Goal: Task Accomplishment & Management: Use online tool/utility

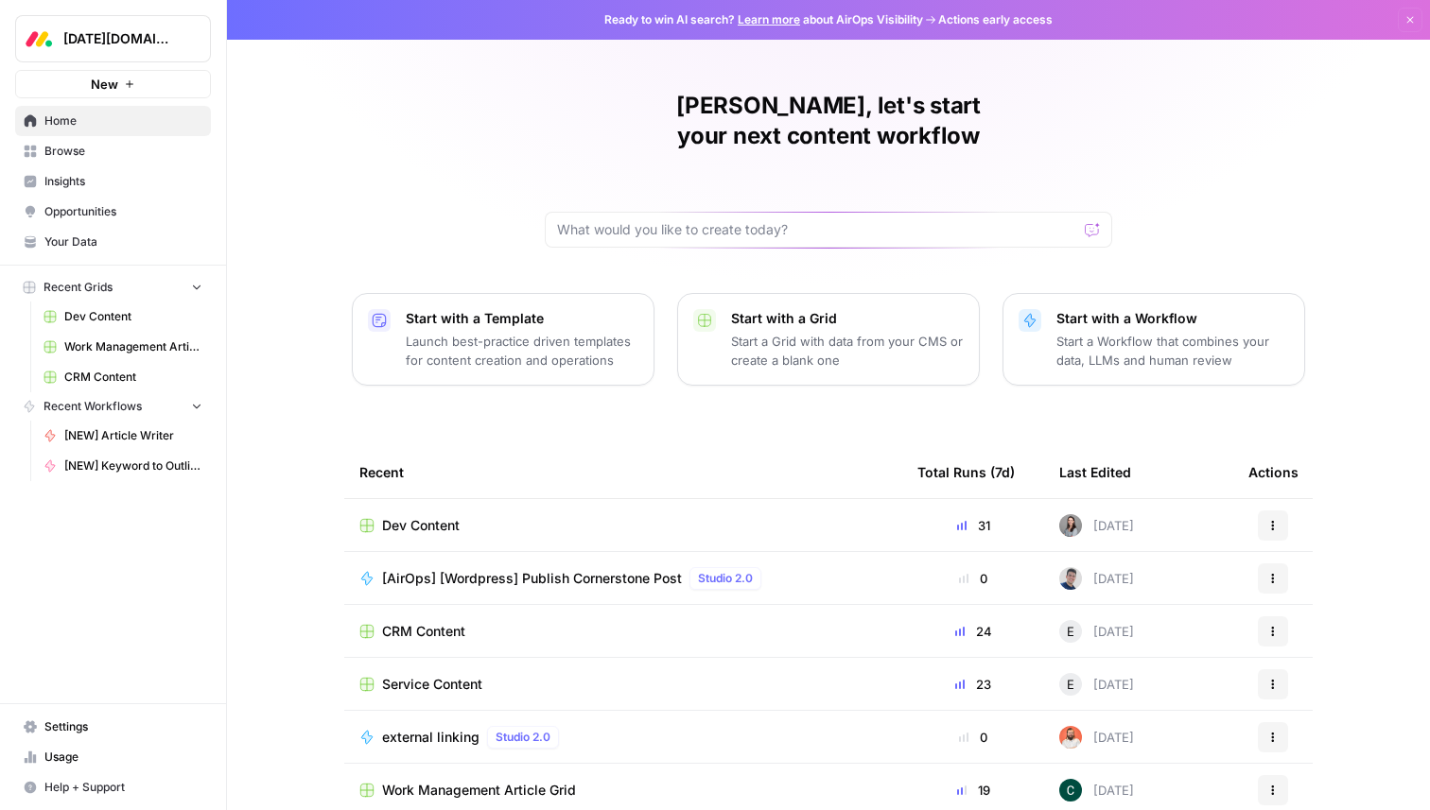
click at [56, 235] on span "Your Data" at bounding box center [123, 242] width 158 height 17
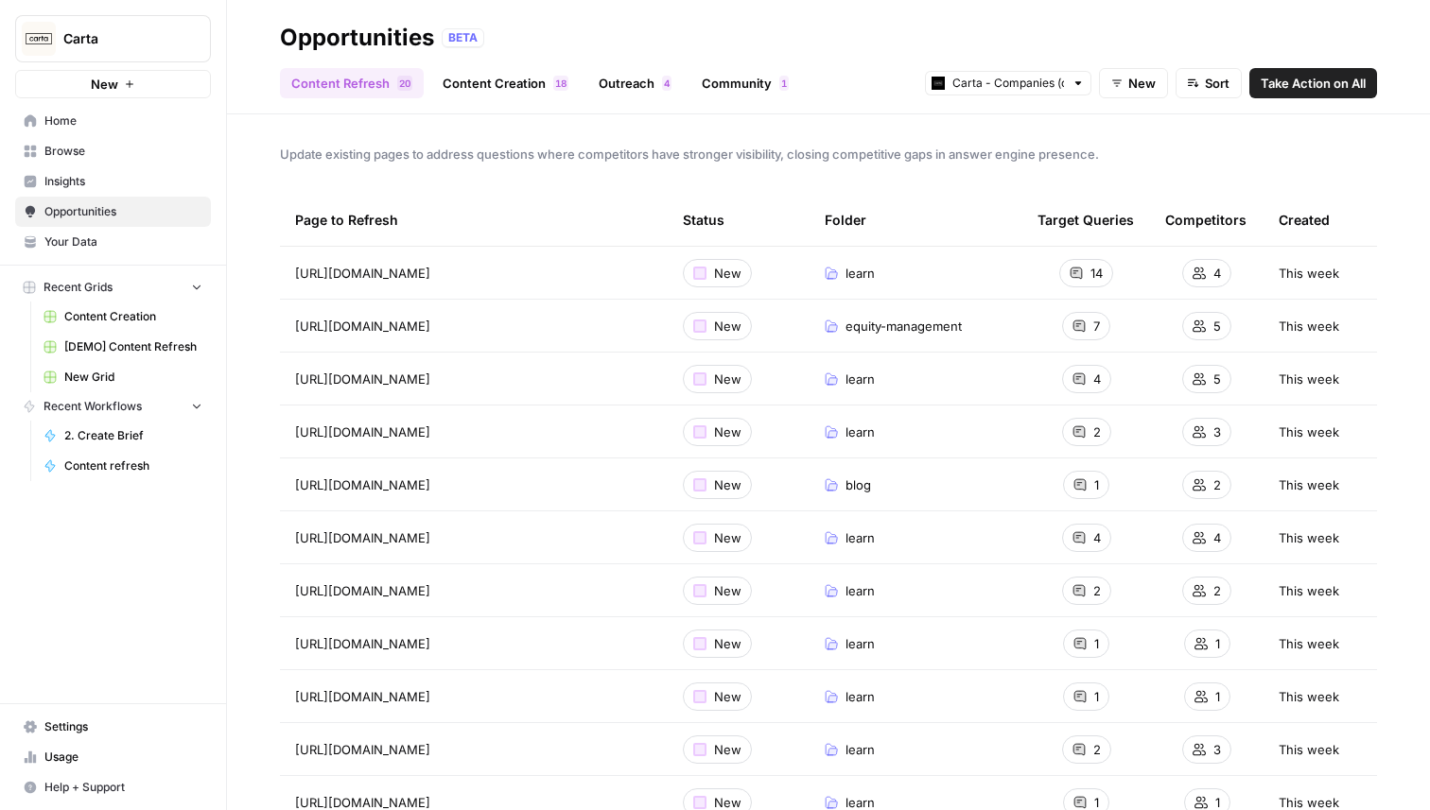
click at [76, 170] on link "Insights" at bounding box center [113, 181] width 196 height 30
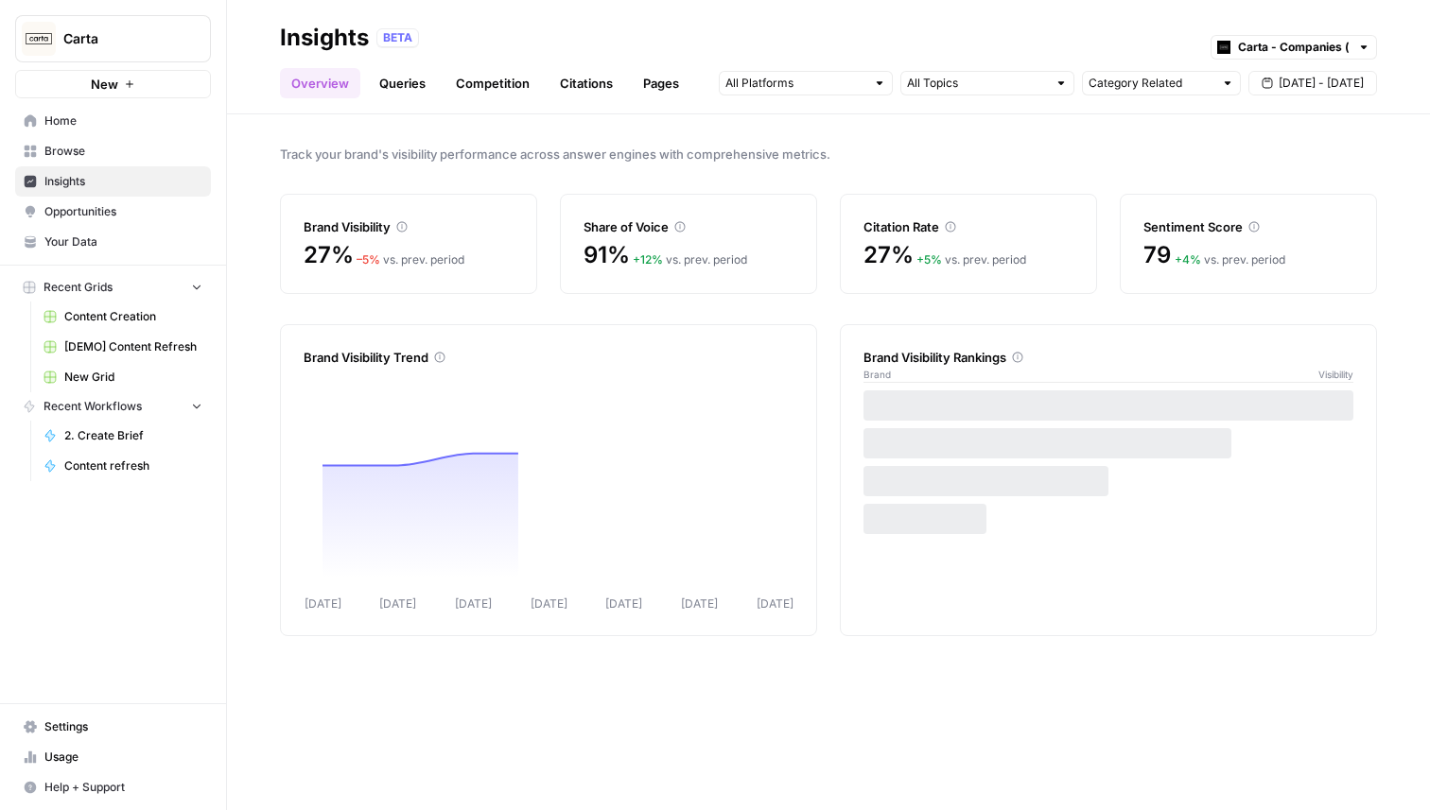
click at [387, 79] on link "Queries" at bounding box center [402, 83] width 69 height 30
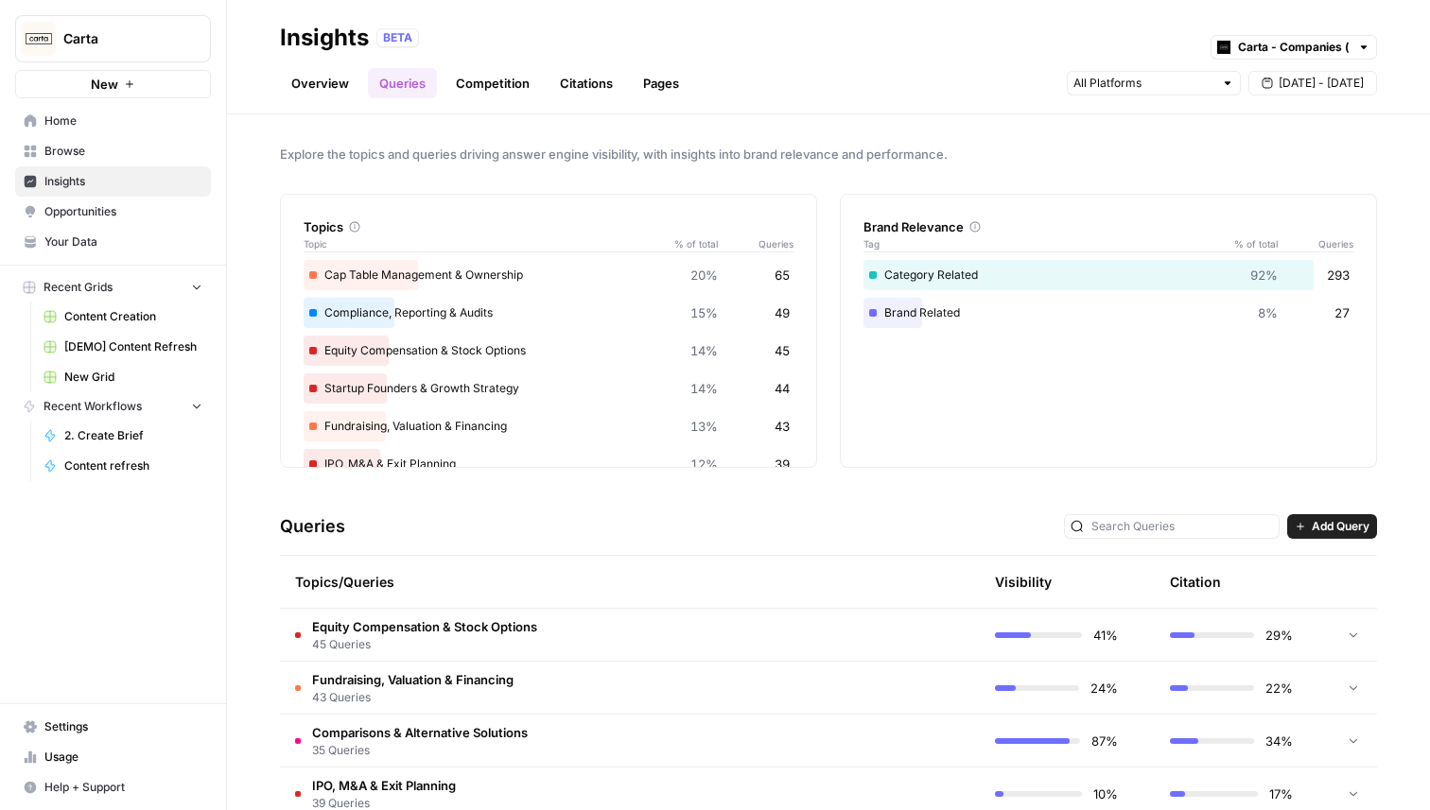
click at [335, 91] on link "Overview" at bounding box center [320, 83] width 80 height 30
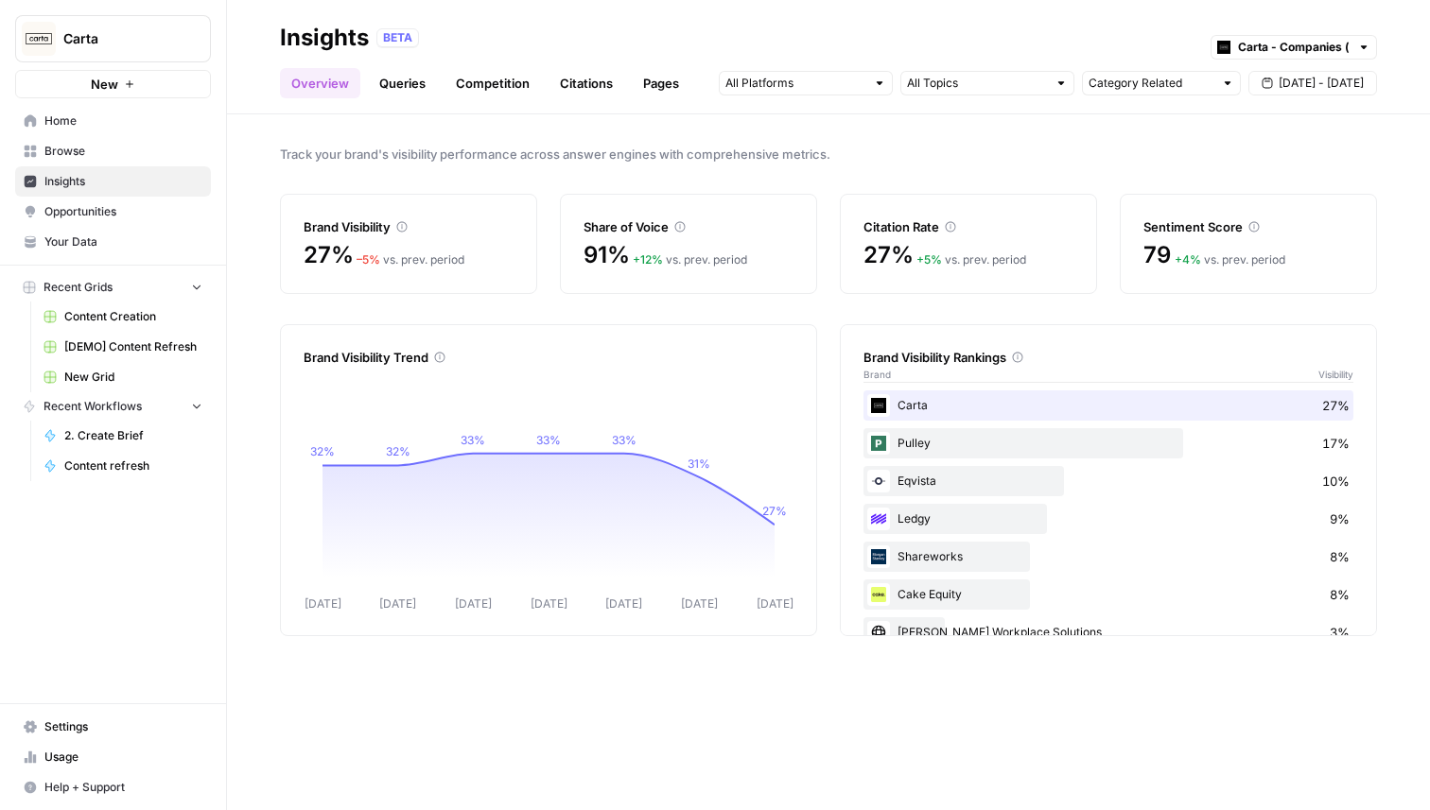
click at [423, 76] on link "Queries" at bounding box center [402, 83] width 69 height 30
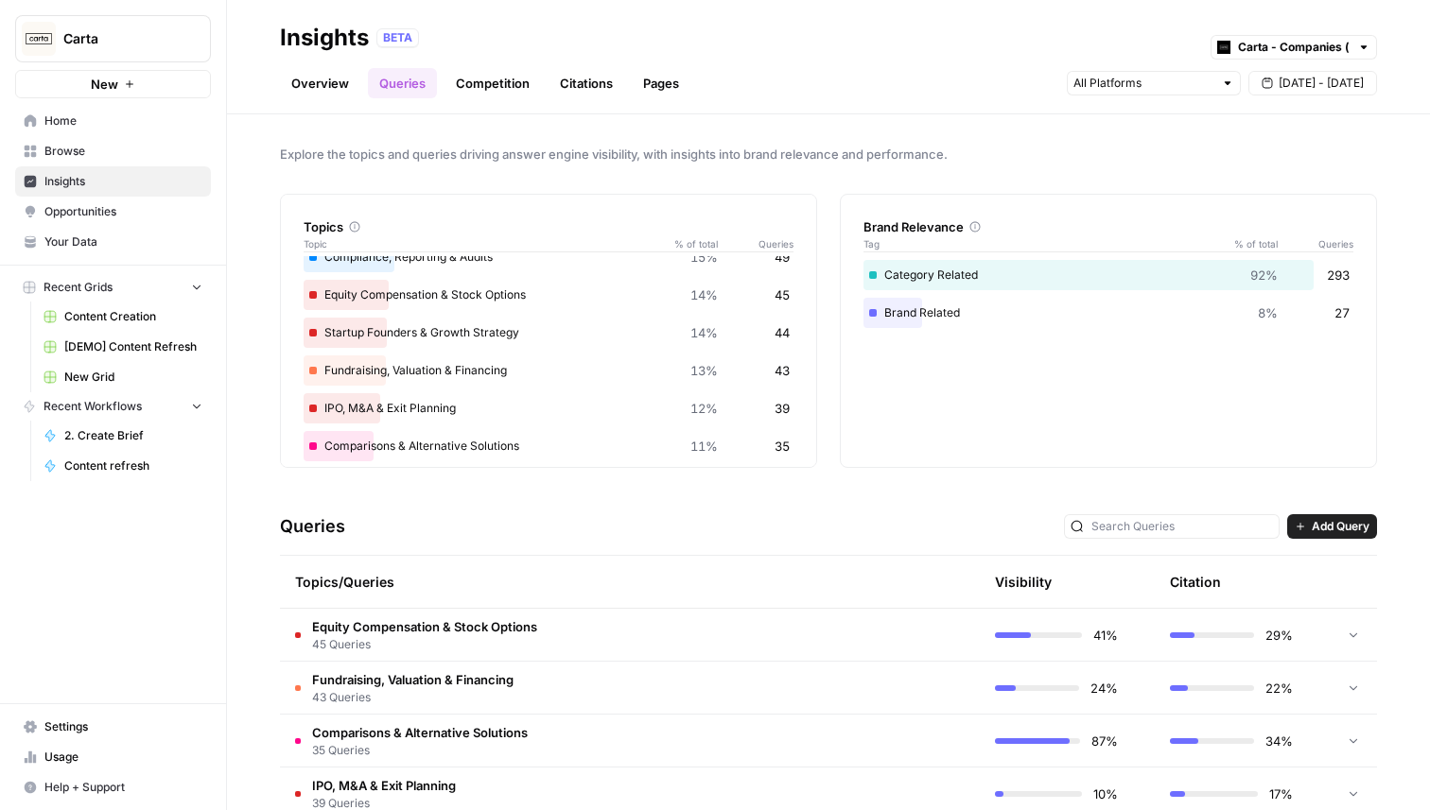
scroll to position [65, 0]
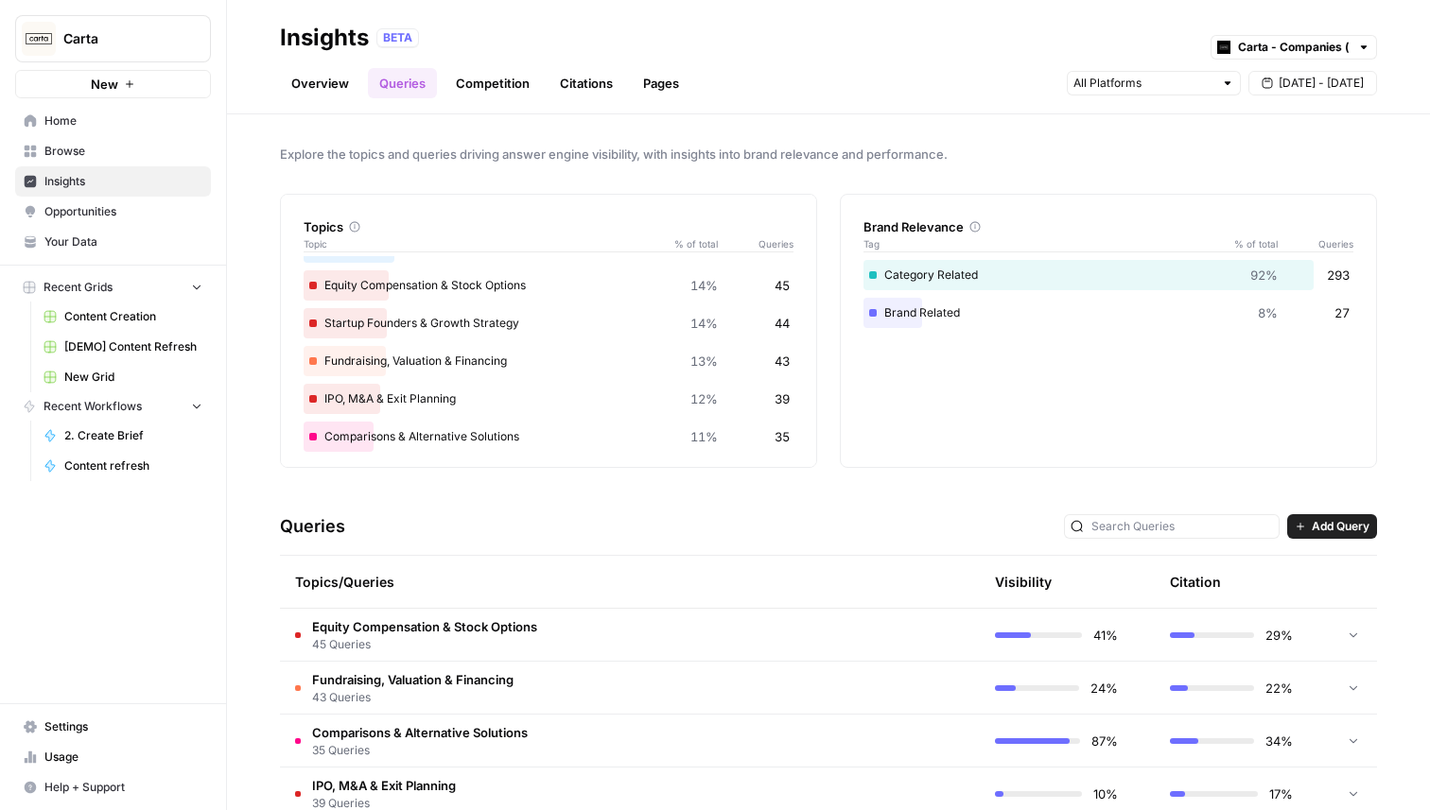
click at [522, 624] on span "Equity Compensation & Stock Options" at bounding box center [424, 626] width 225 height 19
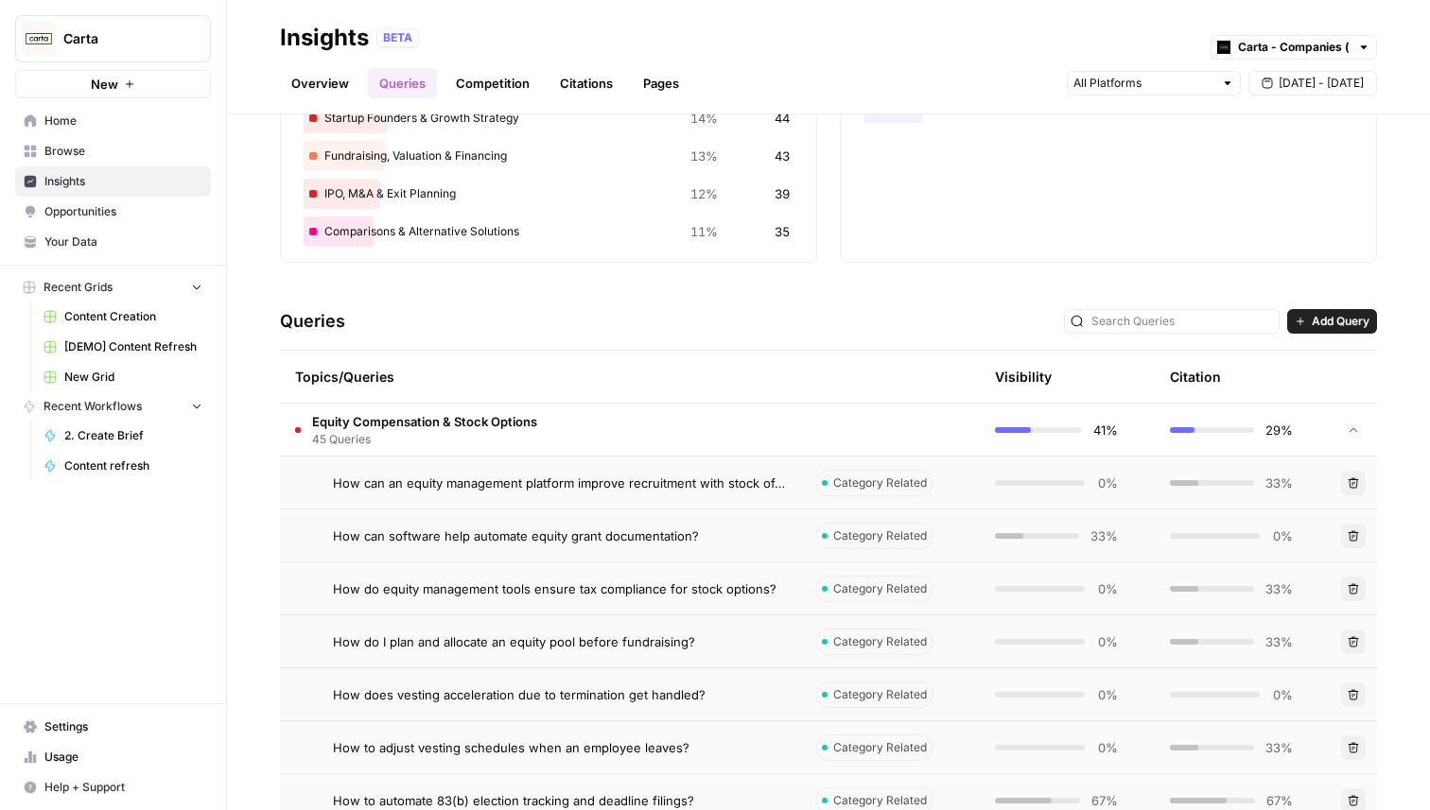
scroll to position [22, 0]
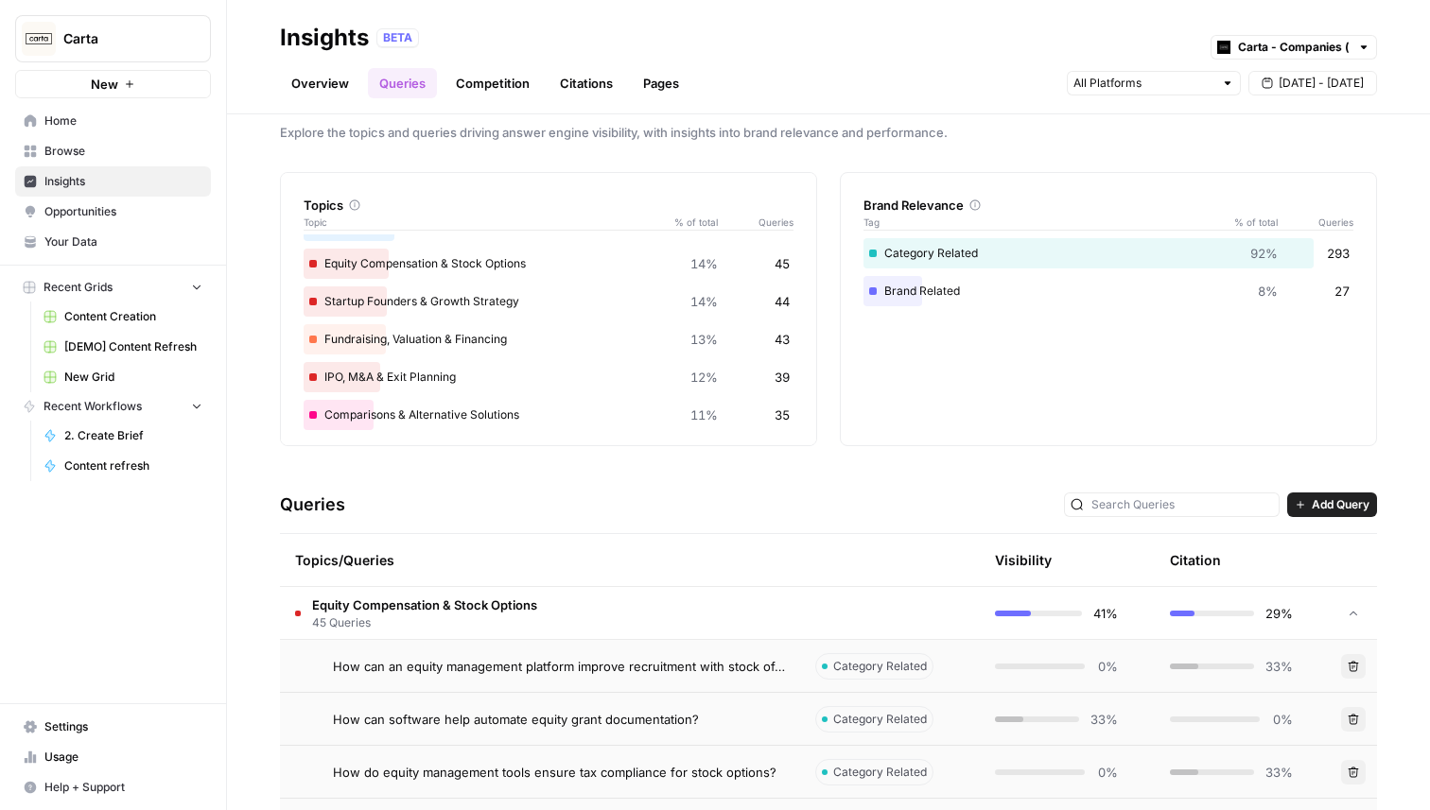
click at [588, 672] on span "How can an equity management platform improve recruitment with stock offers?" at bounding box center [559, 666] width 452 height 19
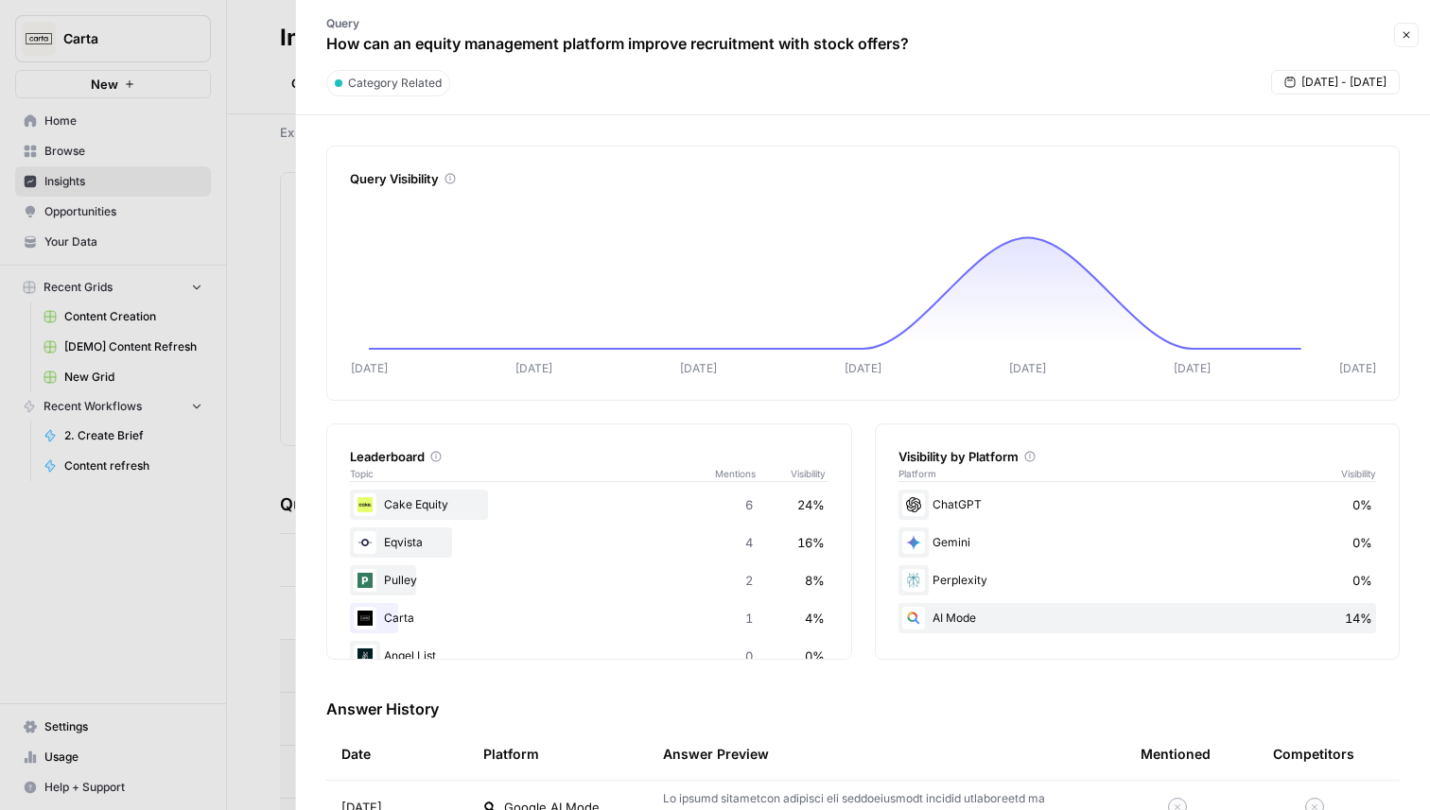
click at [1401, 36] on icon "button" at bounding box center [1405, 34] width 11 height 11
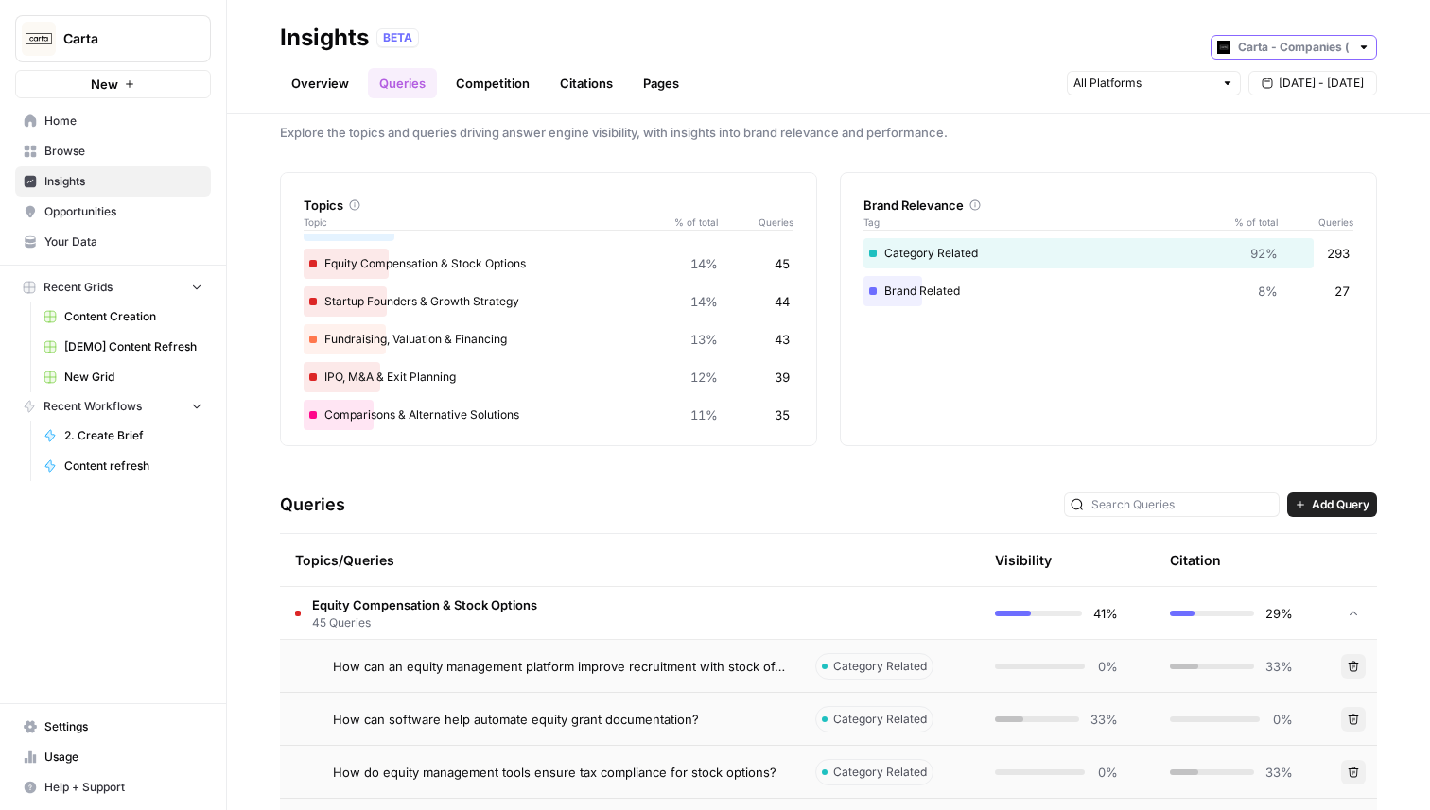
click at [1293, 45] on input "text" at bounding box center [1294, 47] width 112 height 19
type input "Carta - Companies (cap table)"
click at [980, 59] on div "Overview Queries Competition Citations Pages [DATE] - [DATE]" at bounding box center [828, 75] width 1097 height 45
click at [556, 83] on link "Citations" at bounding box center [586, 83] width 76 height 30
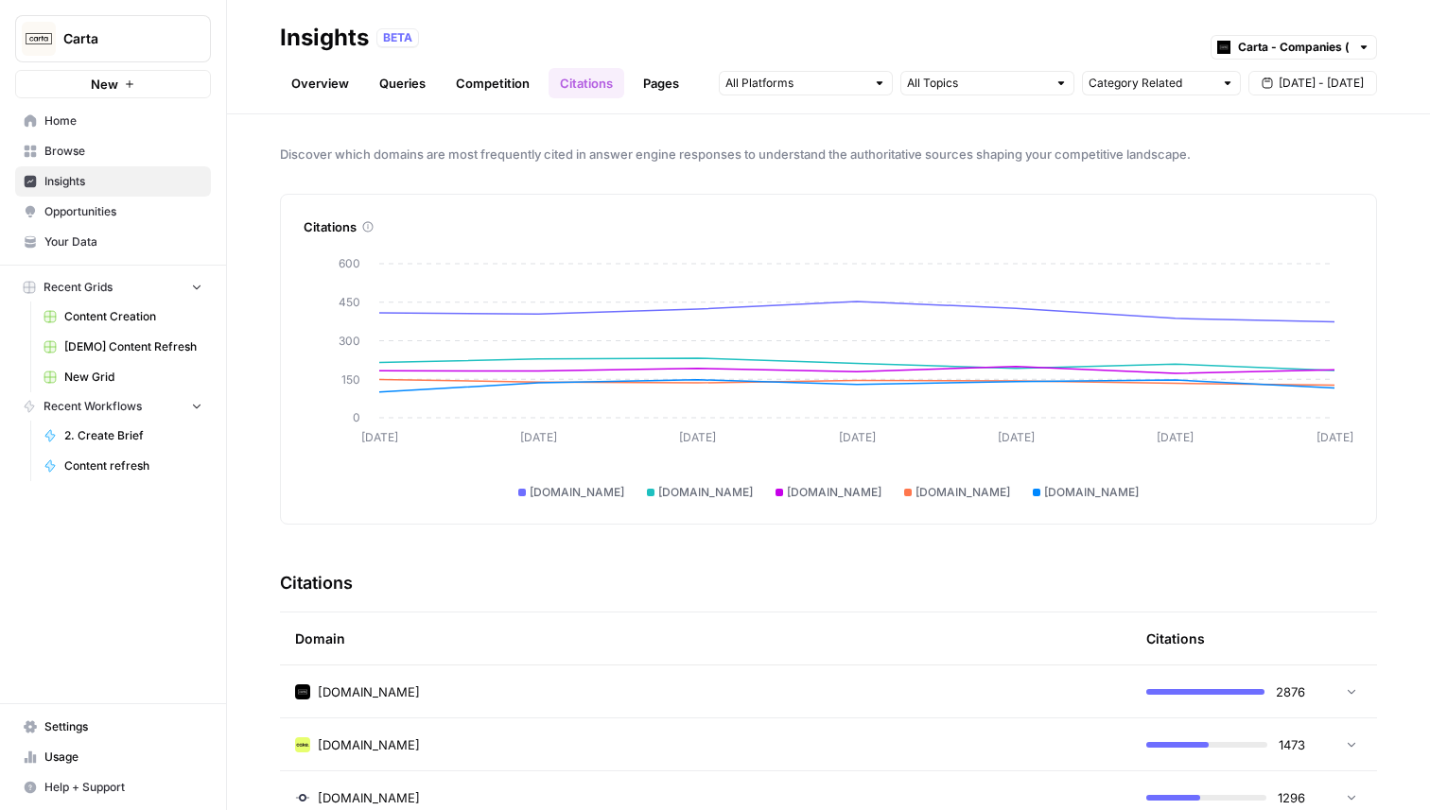
click at [118, 214] on span "Opportunities" at bounding box center [123, 211] width 158 height 17
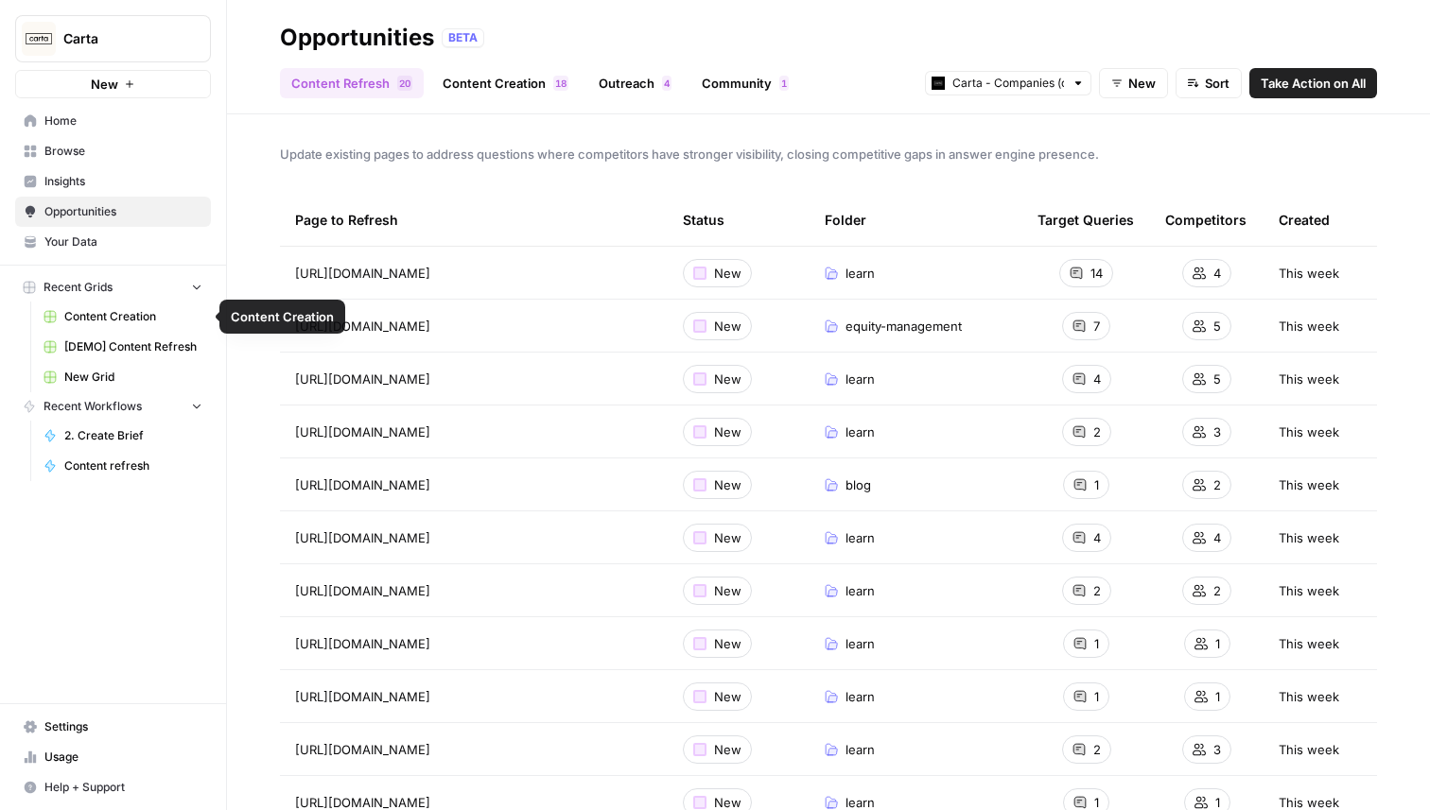
click at [115, 351] on span "[DEMO] Content Refresh" at bounding box center [133, 347] width 138 height 17
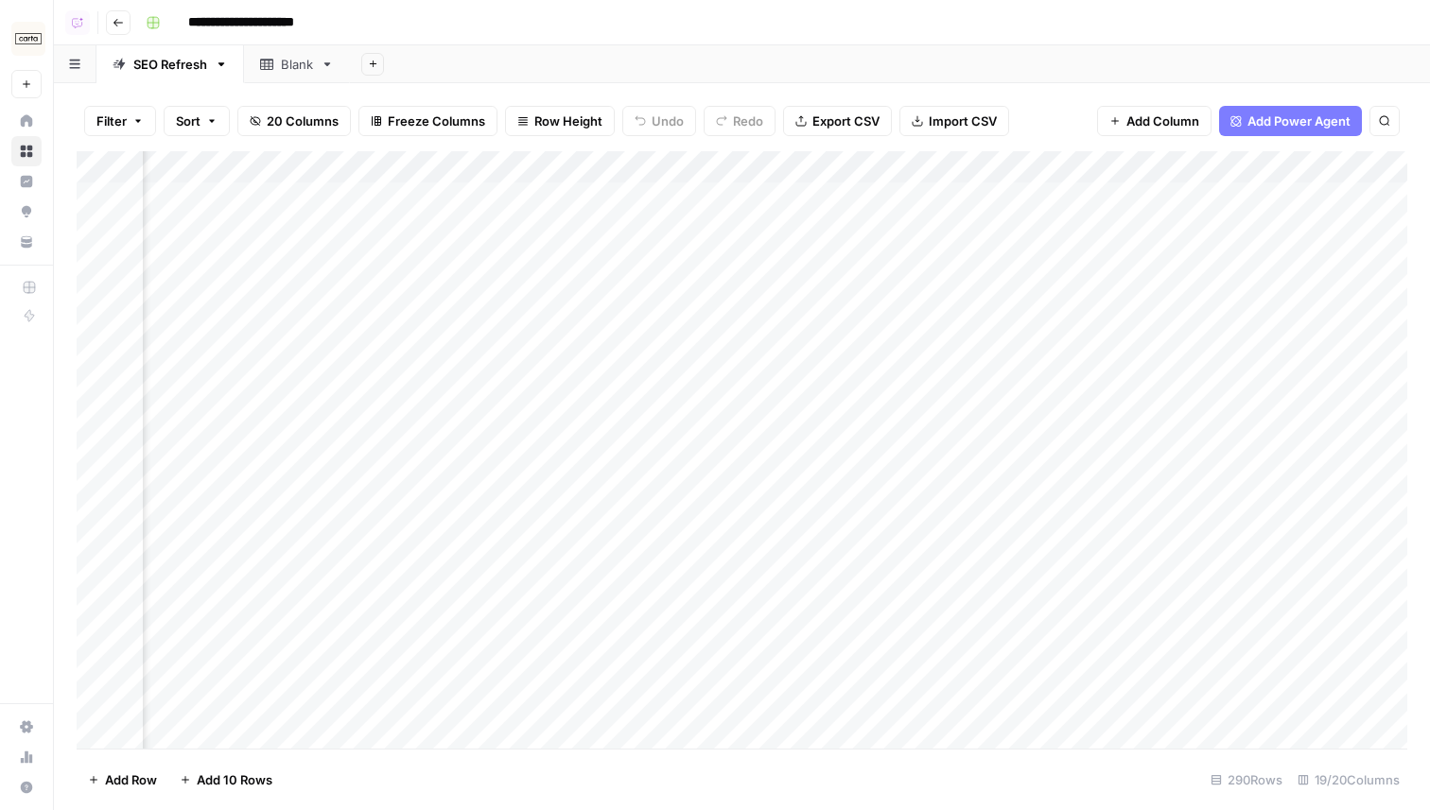
scroll to position [0, 2156]
click at [837, 200] on div "Add Column" at bounding box center [742, 450] width 1330 height 598
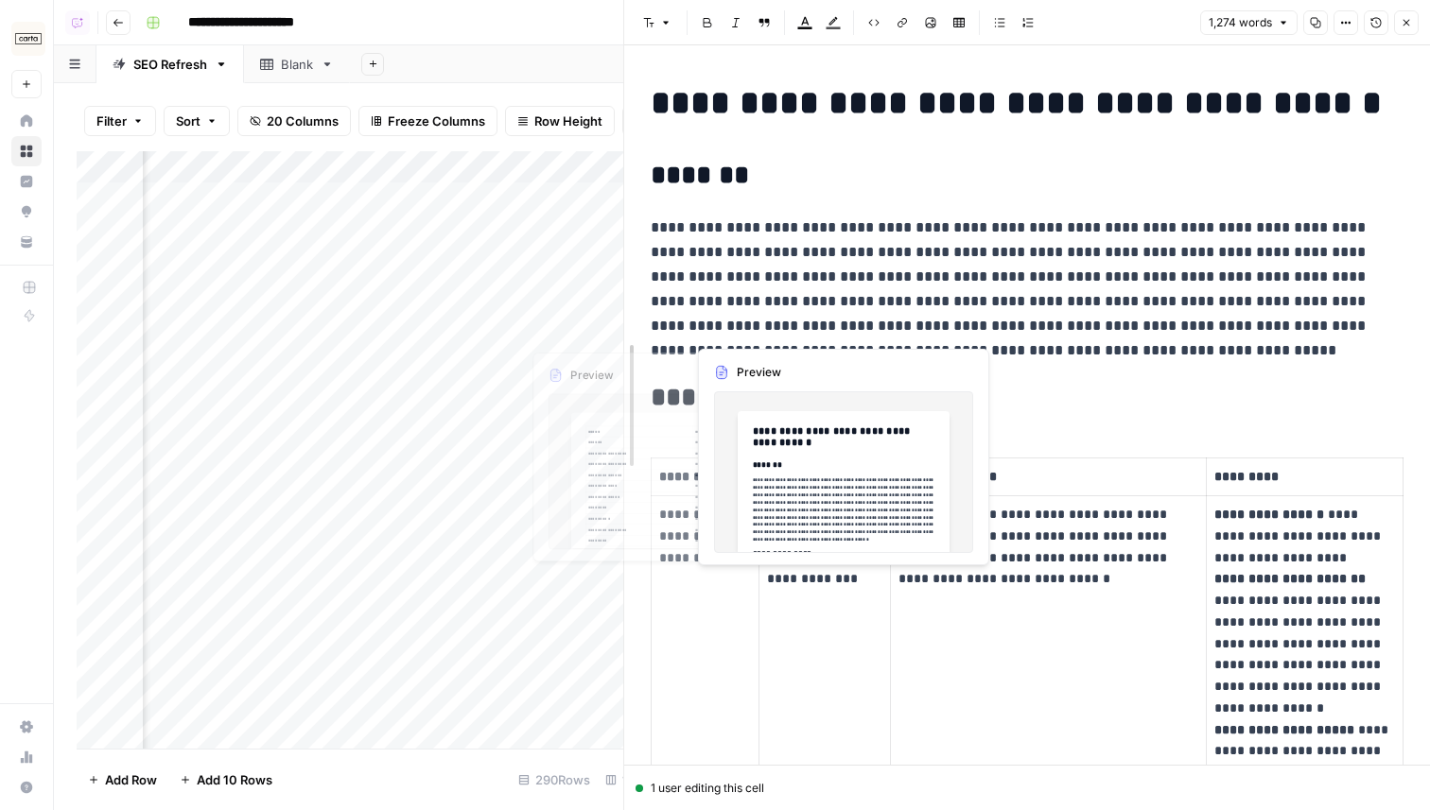
drag, startPoint x: 715, startPoint y: 329, endPoint x: 623, endPoint y: 329, distance: 91.7
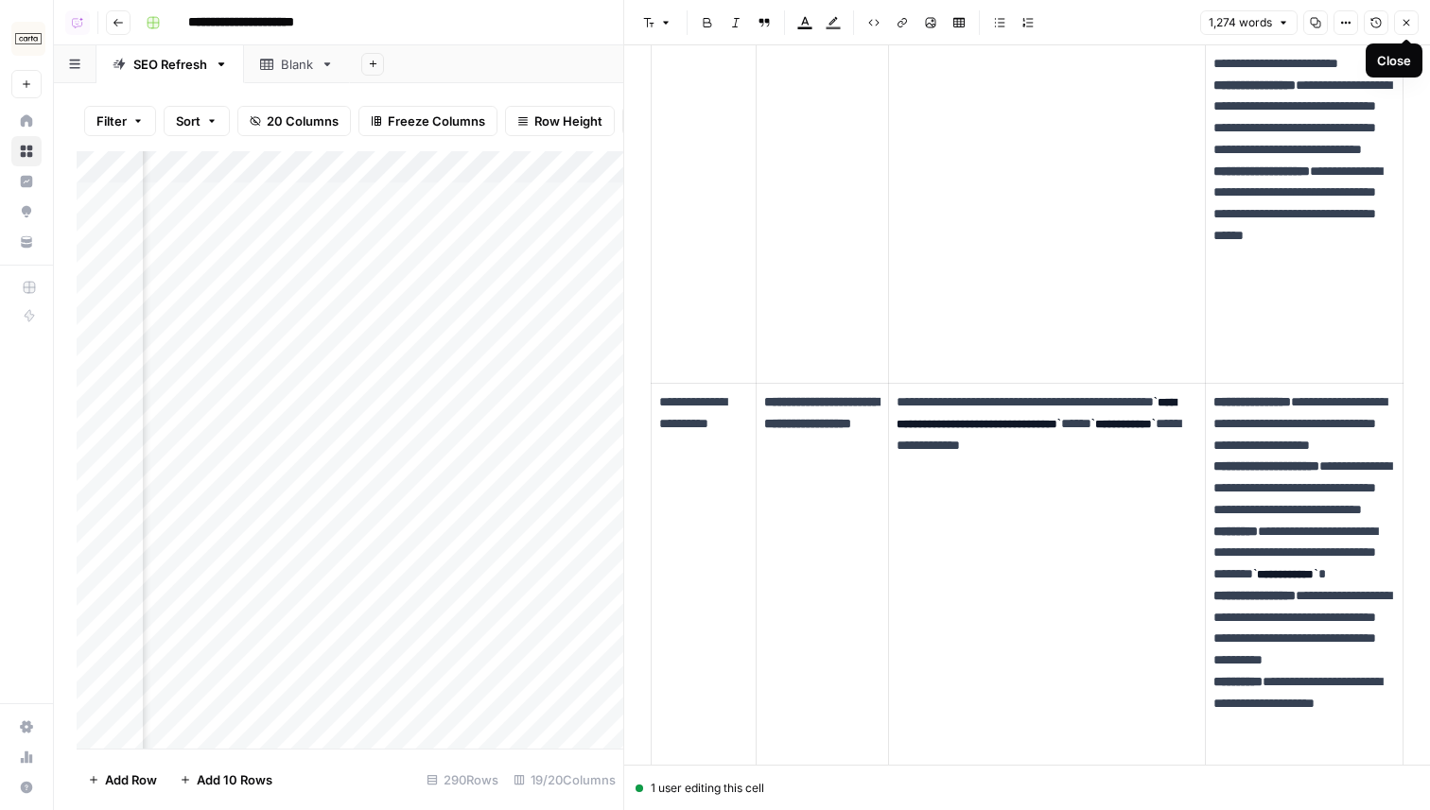
scroll to position [811, 0]
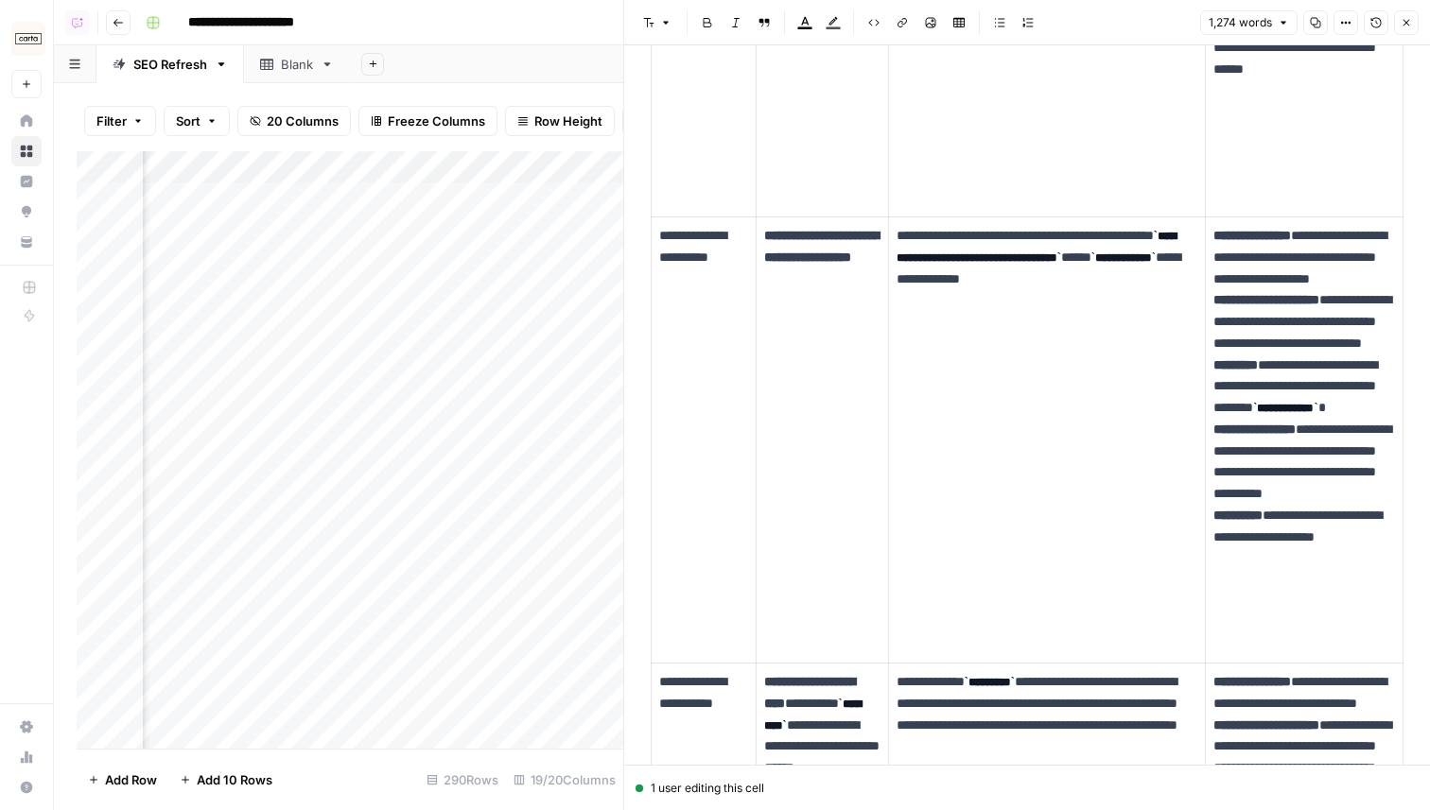
click at [1404, 32] on button "Close" at bounding box center [1406, 22] width 25 height 25
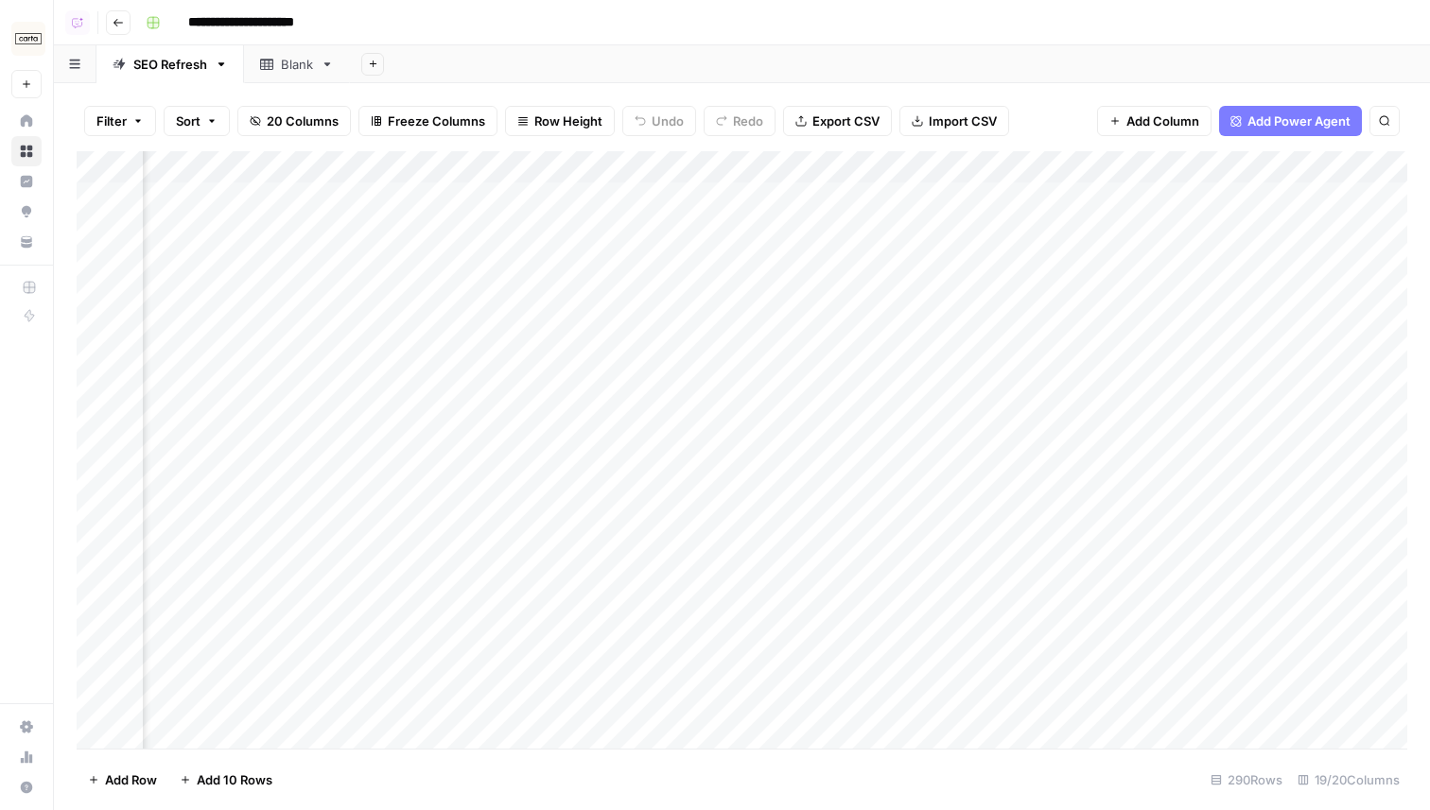
scroll to position [0, 2448]
click at [709, 169] on div "Add Column" at bounding box center [742, 450] width 1330 height 598
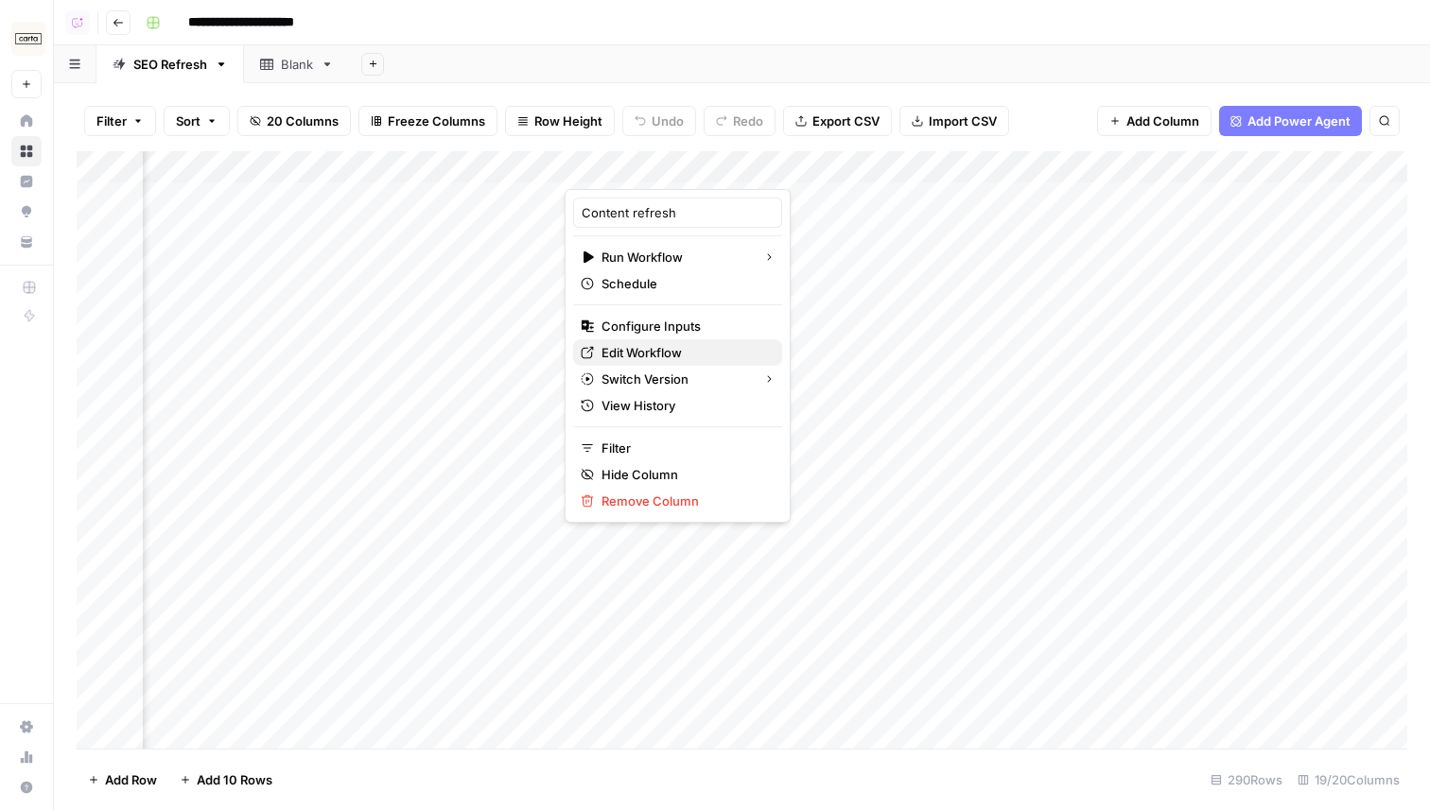
click at [635, 356] on span "Edit Workflow" at bounding box center [683, 352] width 165 height 19
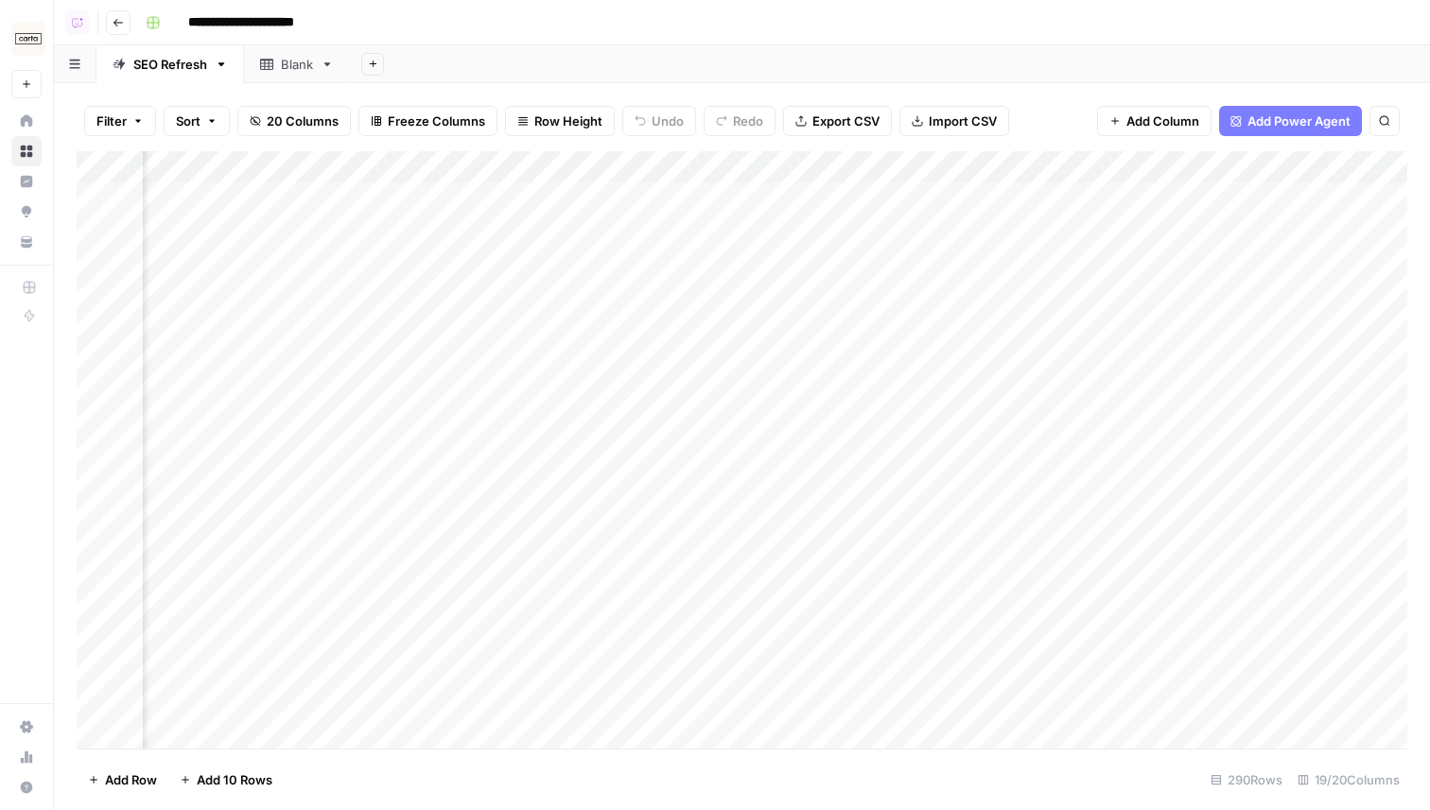
click at [873, 489] on div "Add Column" at bounding box center [742, 450] width 1330 height 598
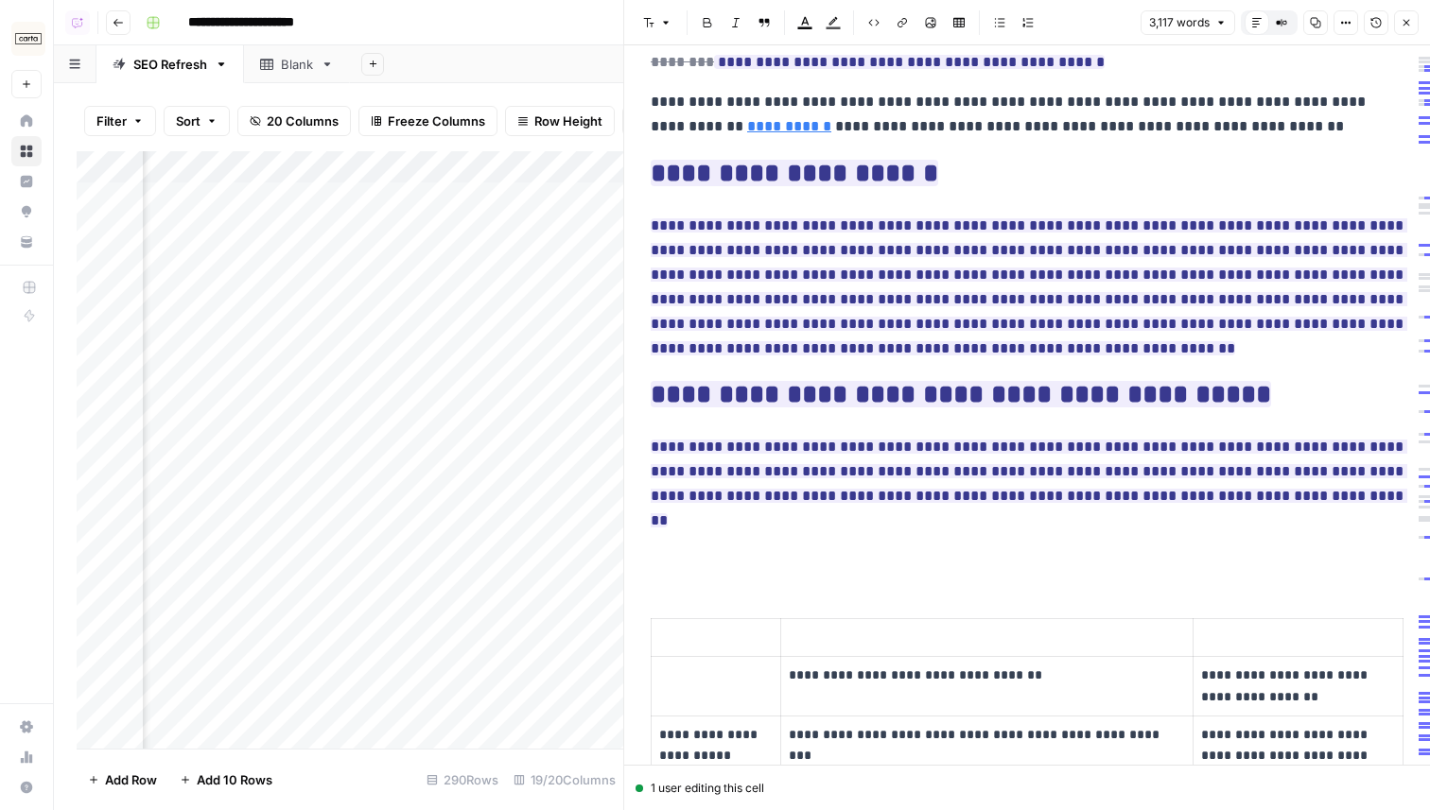
scroll to position [747, 0]
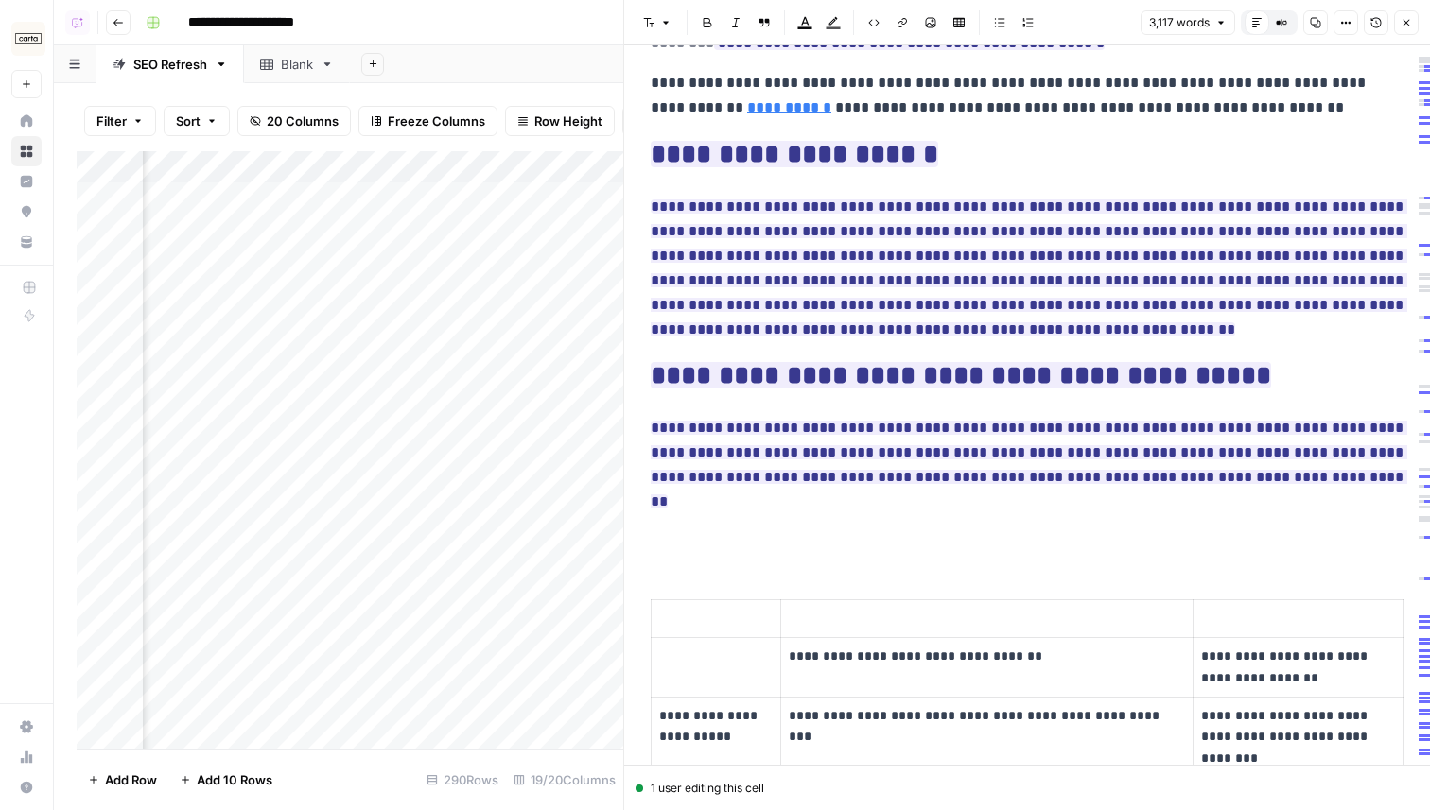
click at [1407, 18] on icon "button" at bounding box center [1405, 22] width 11 height 11
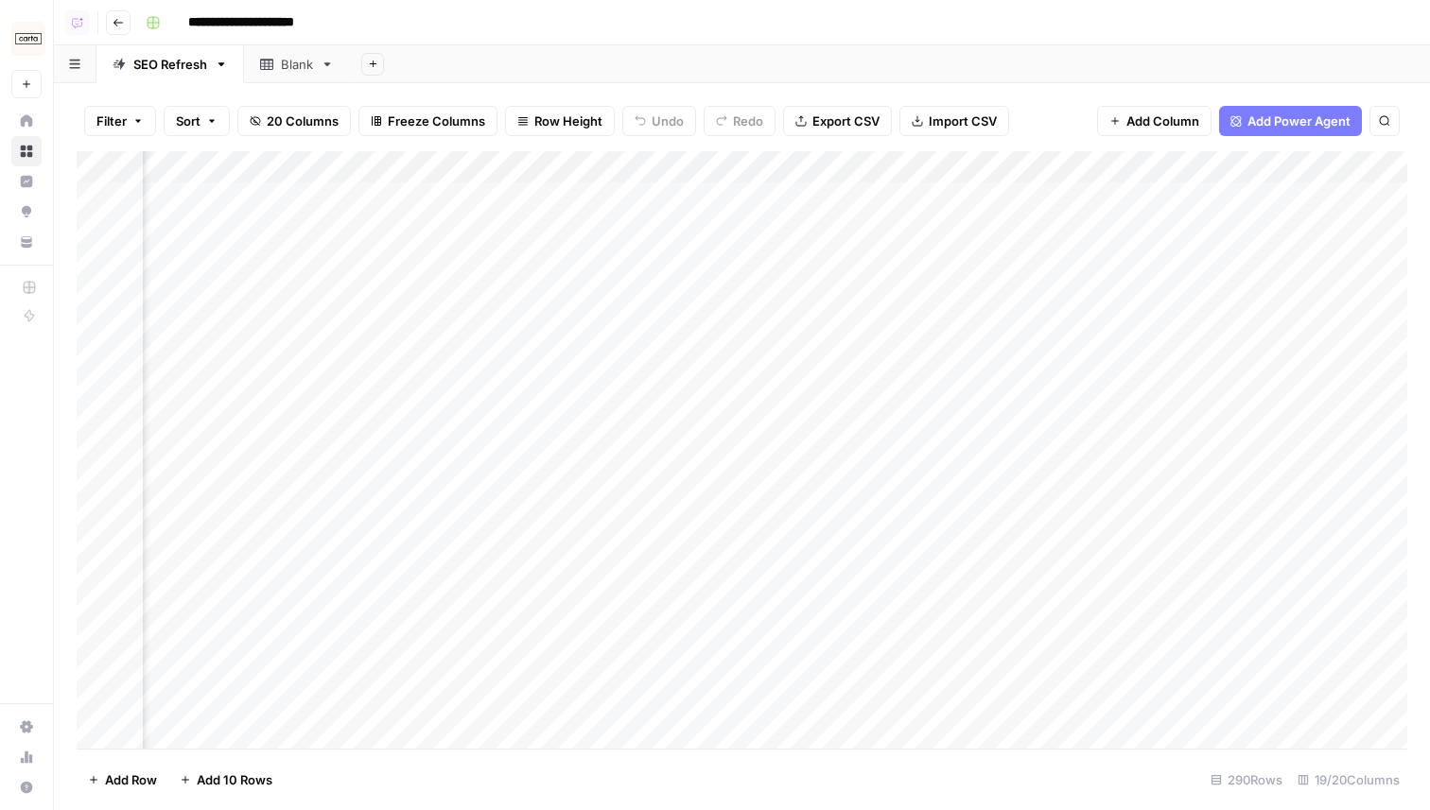
scroll to position [0, 1861]
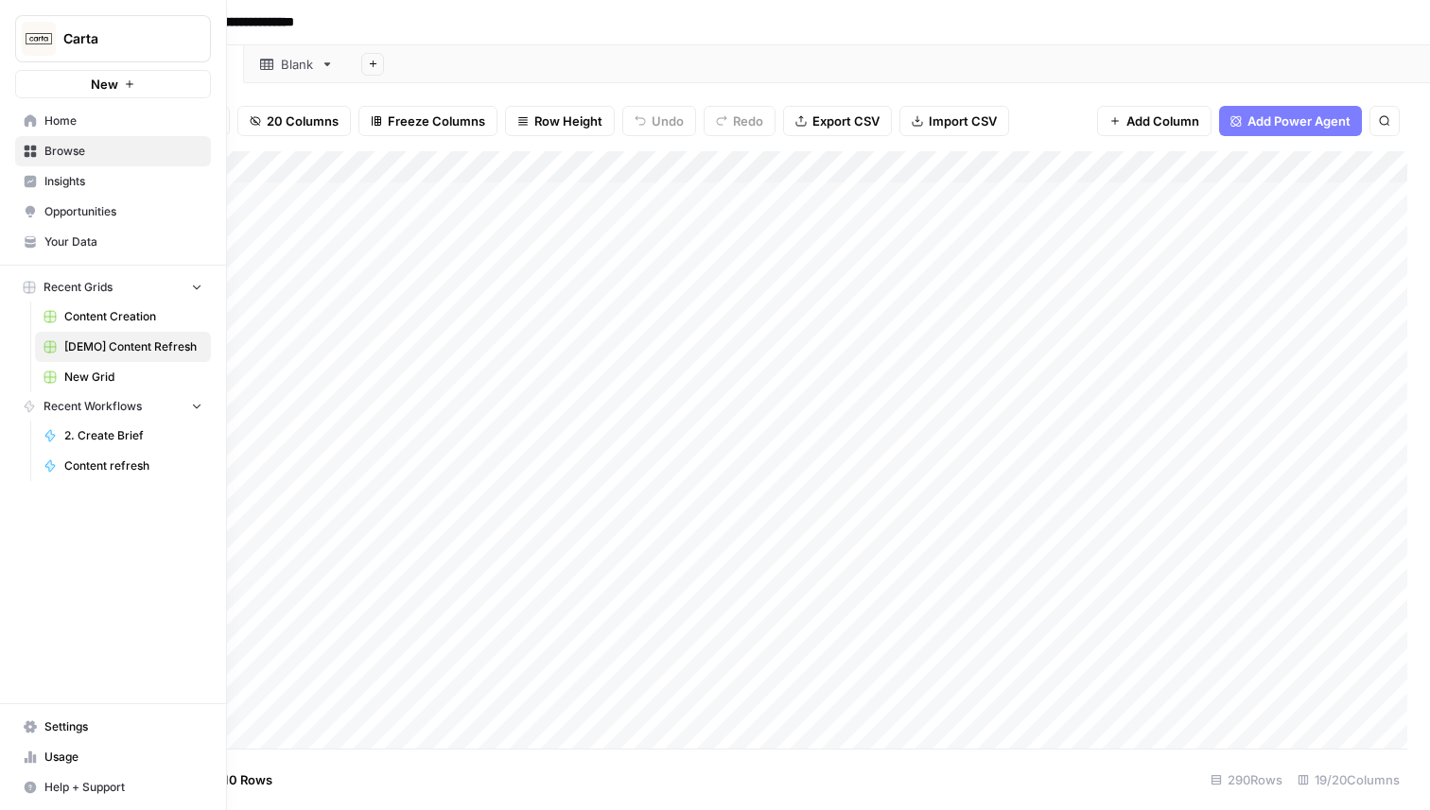
click at [44, 245] on span "Your Data" at bounding box center [123, 242] width 158 height 17
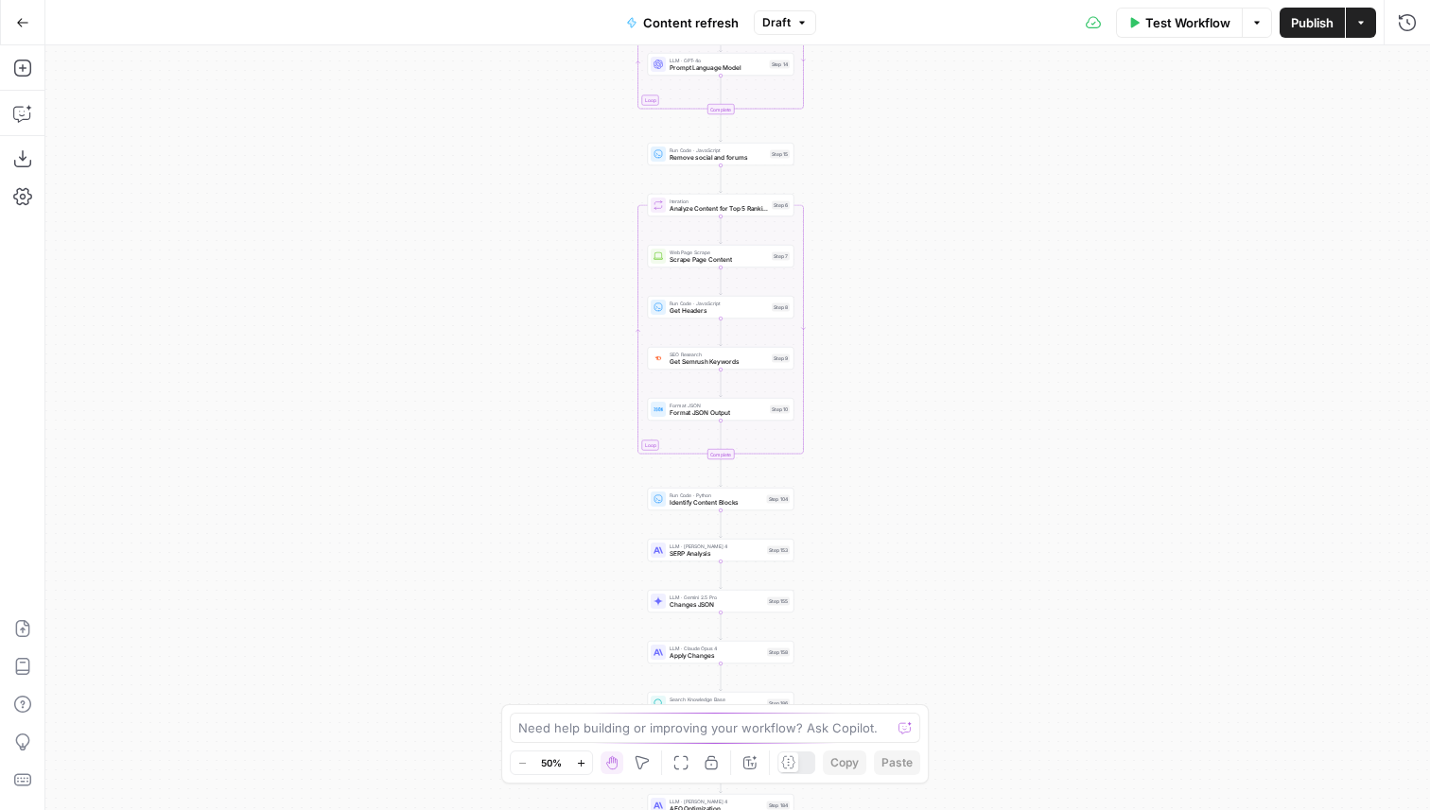
drag, startPoint x: 896, startPoint y: 88, endPoint x: 878, endPoint y: 485, distance: 397.6
click at [878, 486] on div "true false true false true false Workflow Set Inputs Inputs Power Agent Identif…" at bounding box center [737, 427] width 1384 height 765
drag, startPoint x: 894, startPoint y: 352, endPoint x: 894, endPoint y: 641, distance: 289.4
click at [894, 641] on div "true false true false true false Workflow Set Inputs Inputs Power Agent Identif…" at bounding box center [737, 427] width 1384 height 765
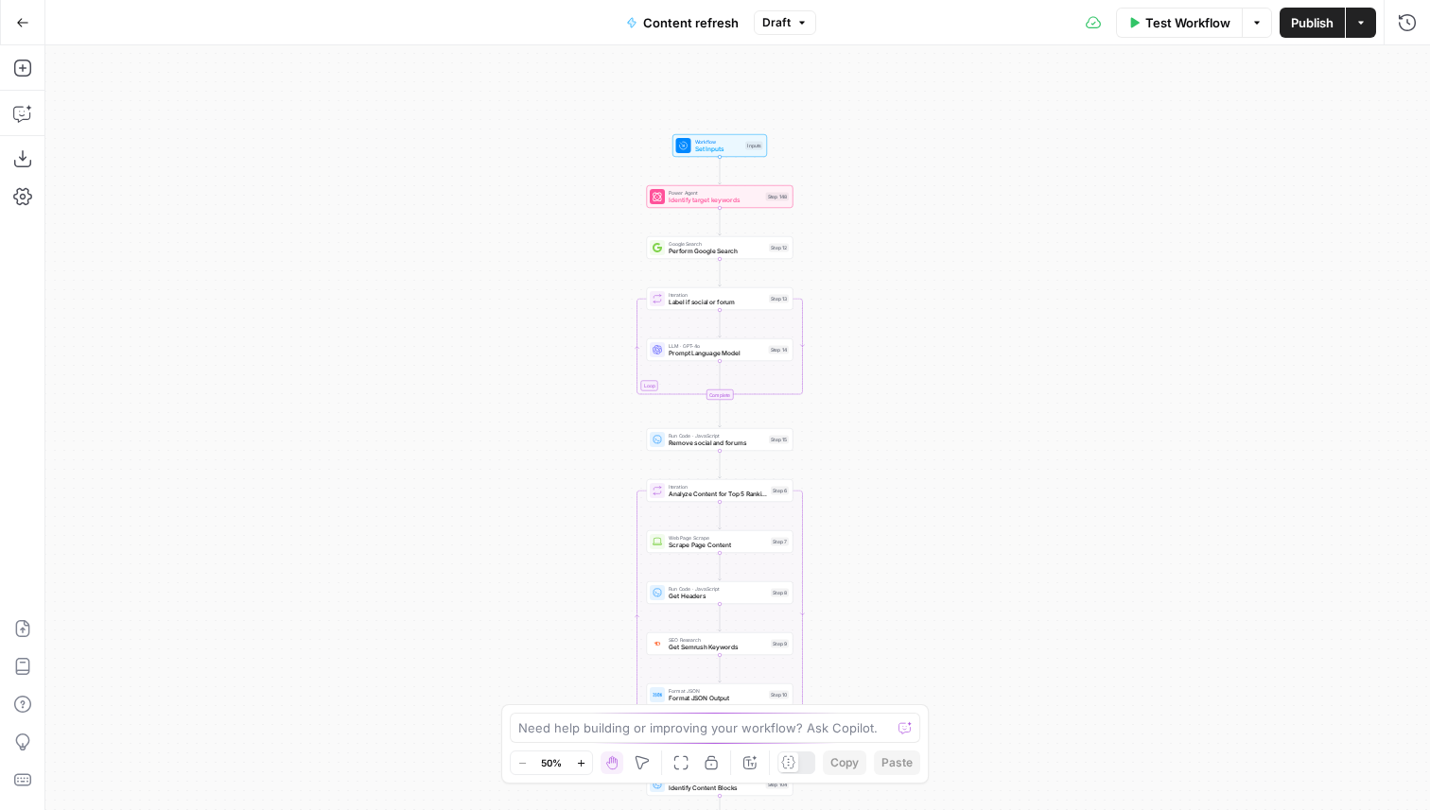
click at [892, 389] on div "true false true false true false Workflow Set Inputs Inputs Power Agent Identif…" at bounding box center [737, 427] width 1384 height 765
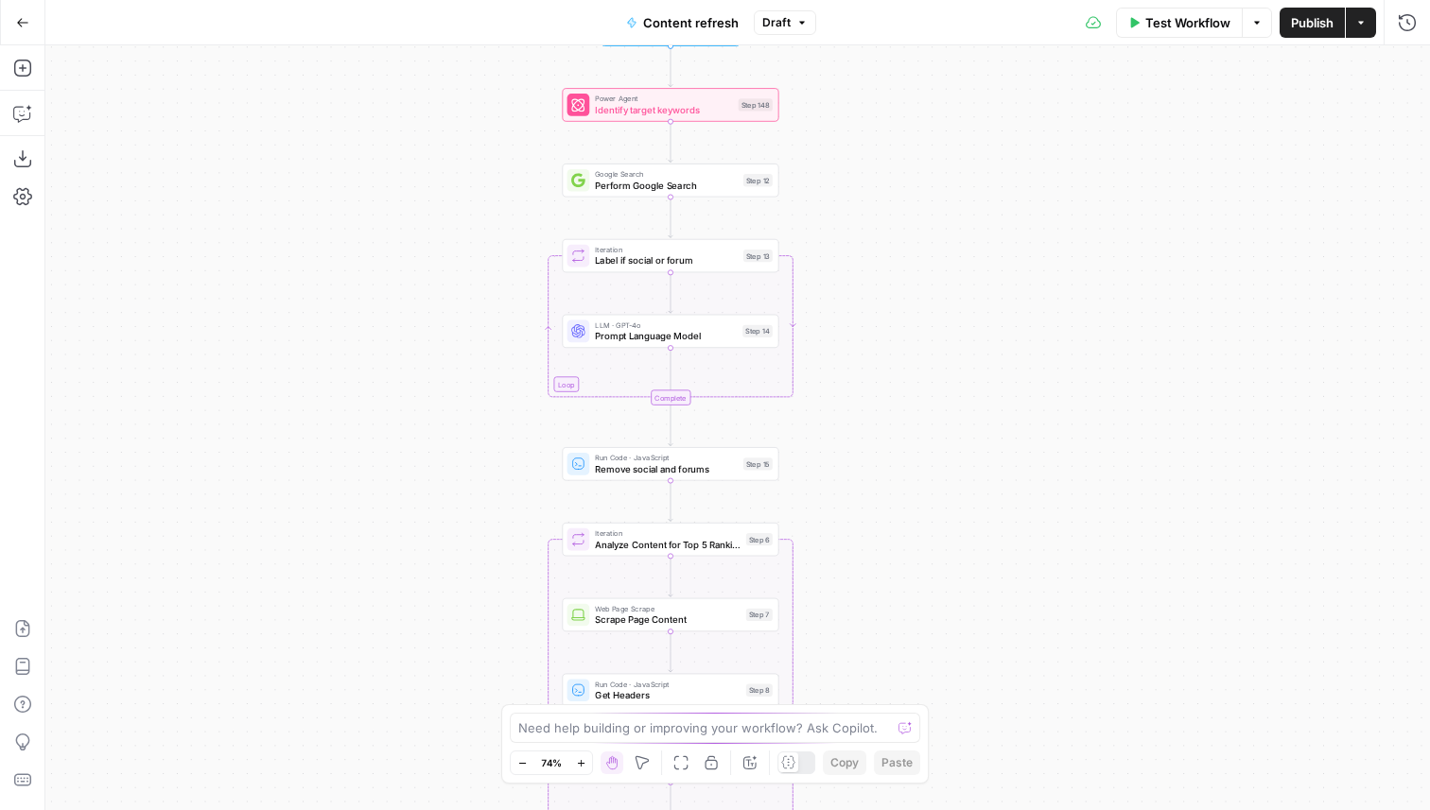
drag, startPoint x: 892, startPoint y: 389, endPoint x: 924, endPoint y: 389, distance: 32.2
click at [925, 389] on div "true false true false true false Workflow Set Inputs Inputs Power Agent Identif…" at bounding box center [737, 427] width 1384 height 765
click at [19, 106] on icon "button" at bounding box center [22, 113] width 19 height 19
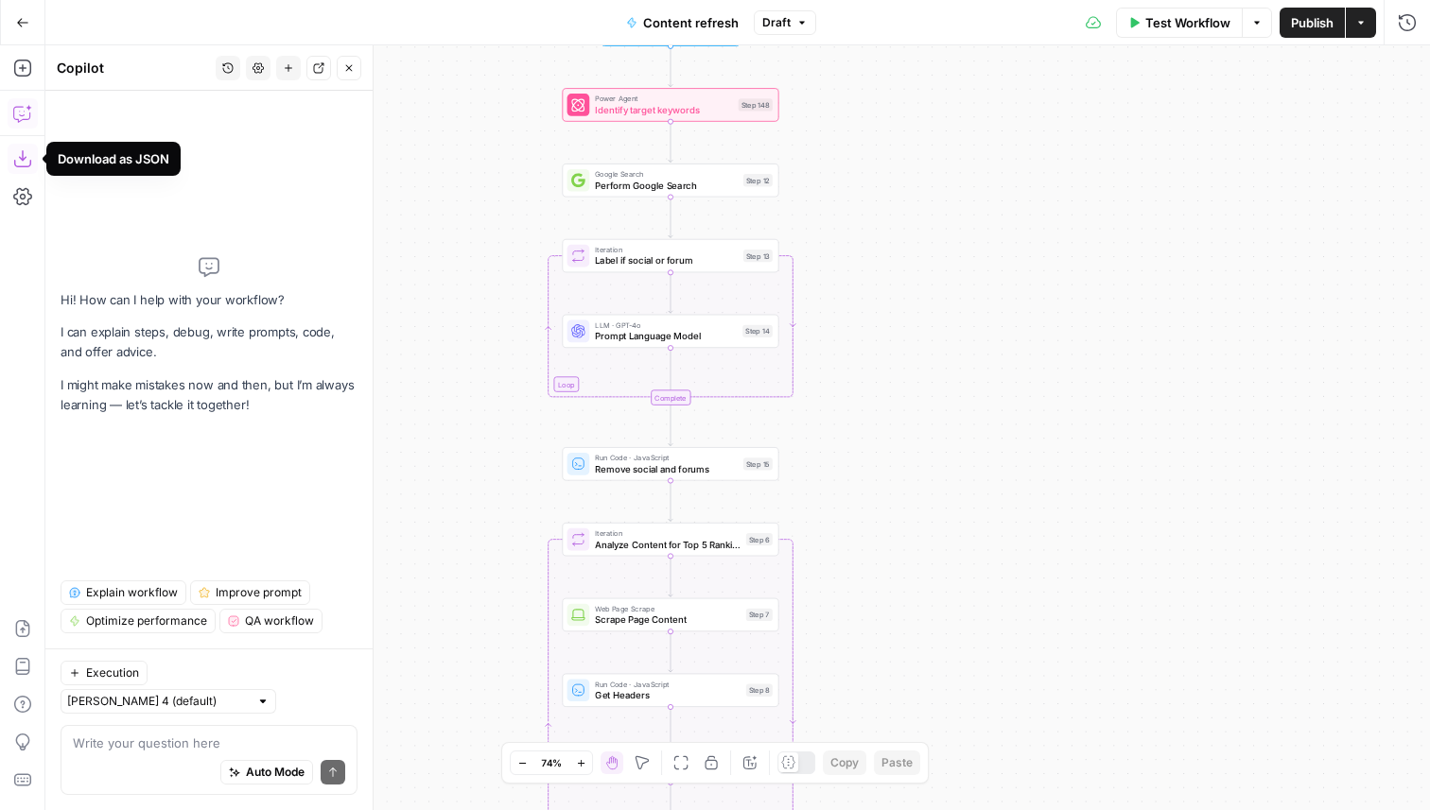
click at [129, 601] on span "Explain workflow" at bounding box center [132, 592] width 92 height 17
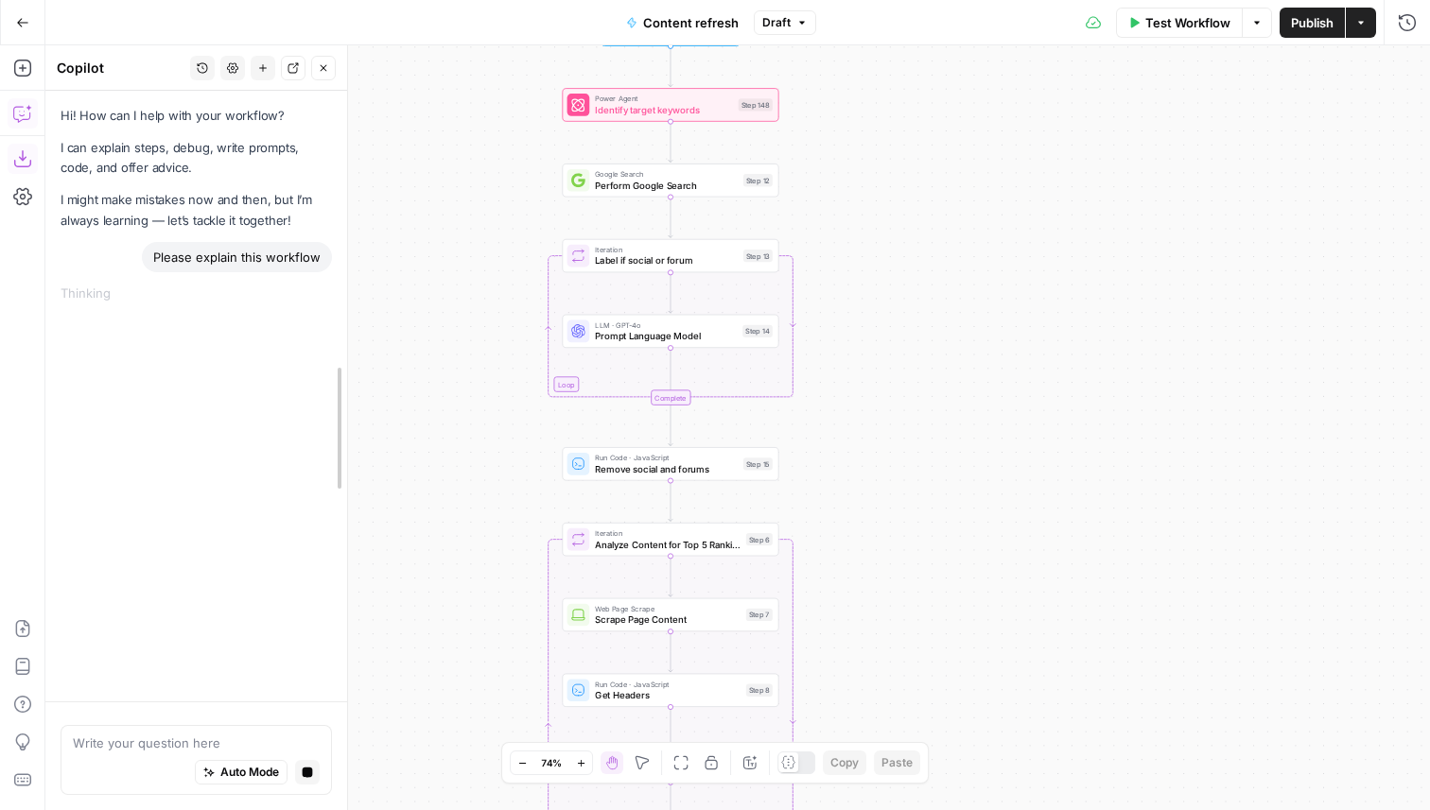
drag, startPoint x: 369, startPoint y: 366, endPoint x: 333, endPoint y: 366, distance: 35.9
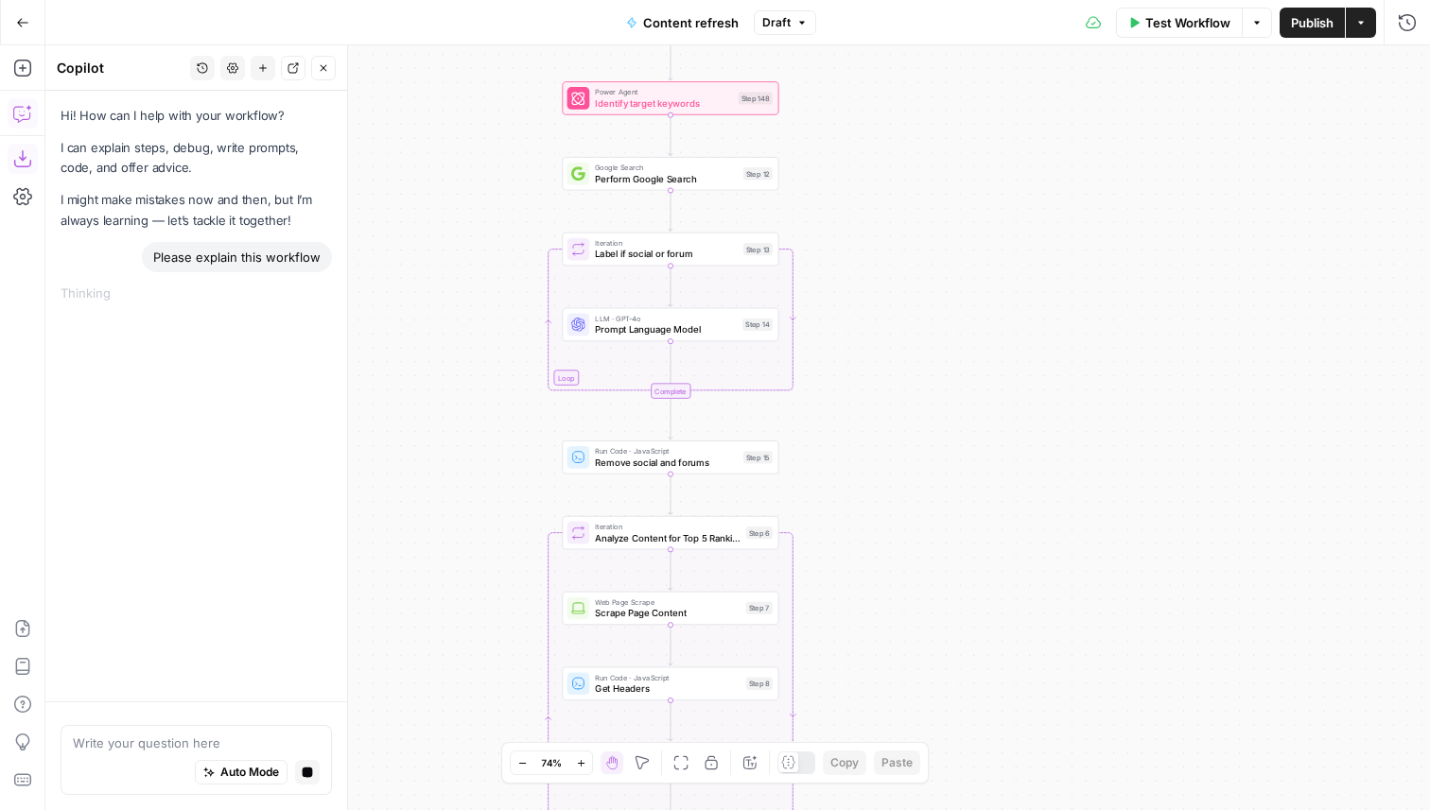
drag, startPoint x: 443, startPoint y: 328, endPoint x: 460, endPoint y: 210, distance: 119.4
click at [460, 210] on div "true false false true false true Workflow Set Inputs Inputs Power Agent Identif…" at bounding box center [737, 427] width 1384 height 765
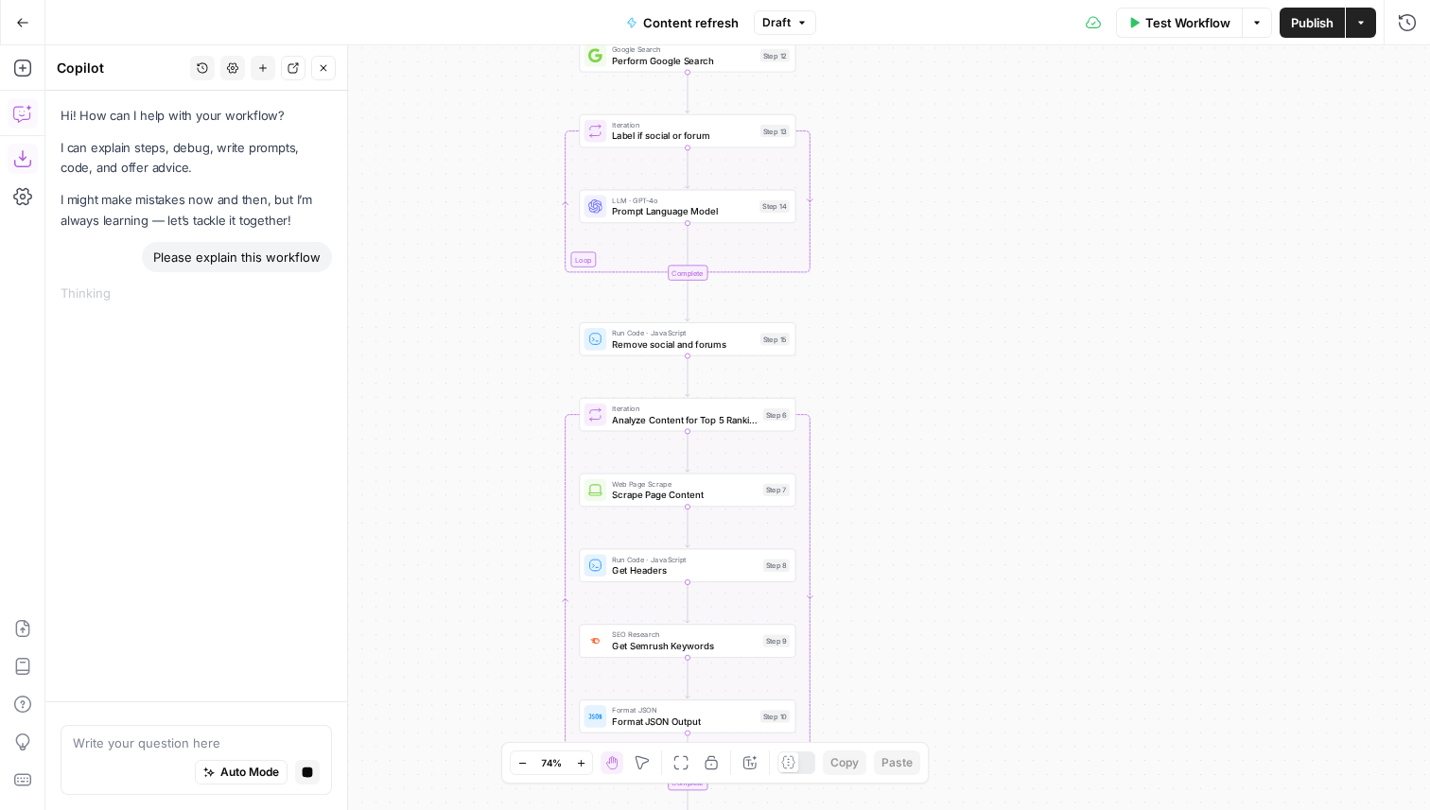
drag, startPoint x: 453, startPoint y: 324, endPoint x: 480, endPoint y: 312, distance: 30.1
click at [480, 312] on div "true false false true false true Workflow Set Inputs Inputs Power Agent Identif…" at bounding box center [737, 427] width 1384 height 765
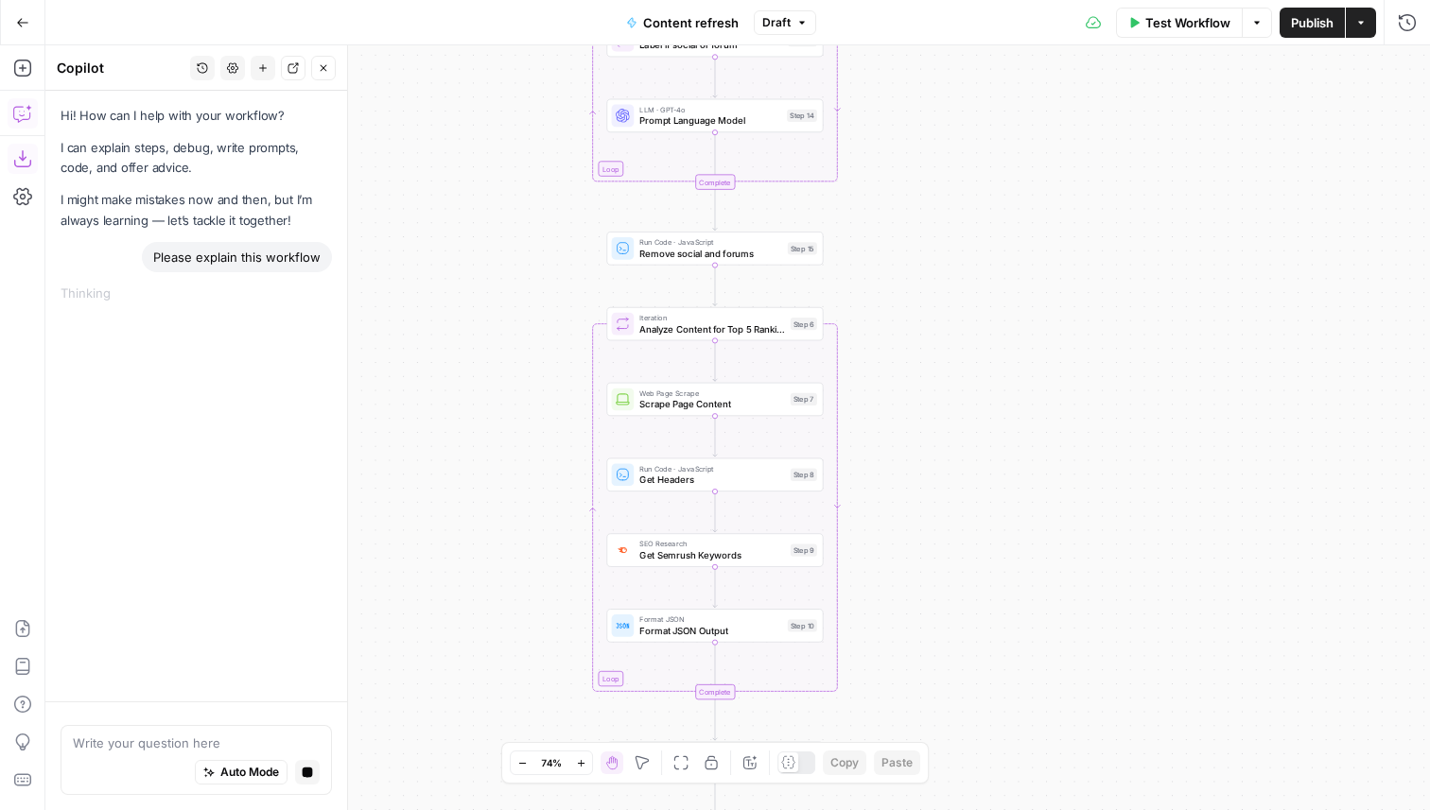
drag, startPoint x: 474, startPoint y: 475, endPoint x: 474, endPoint y: 383, distance: 91.7
click at [474, 383] on div "true false false true false true Workflow Set Inputs Inputs Power Agent Identif…" at bounding box center [737, 427] width 1384 height 765
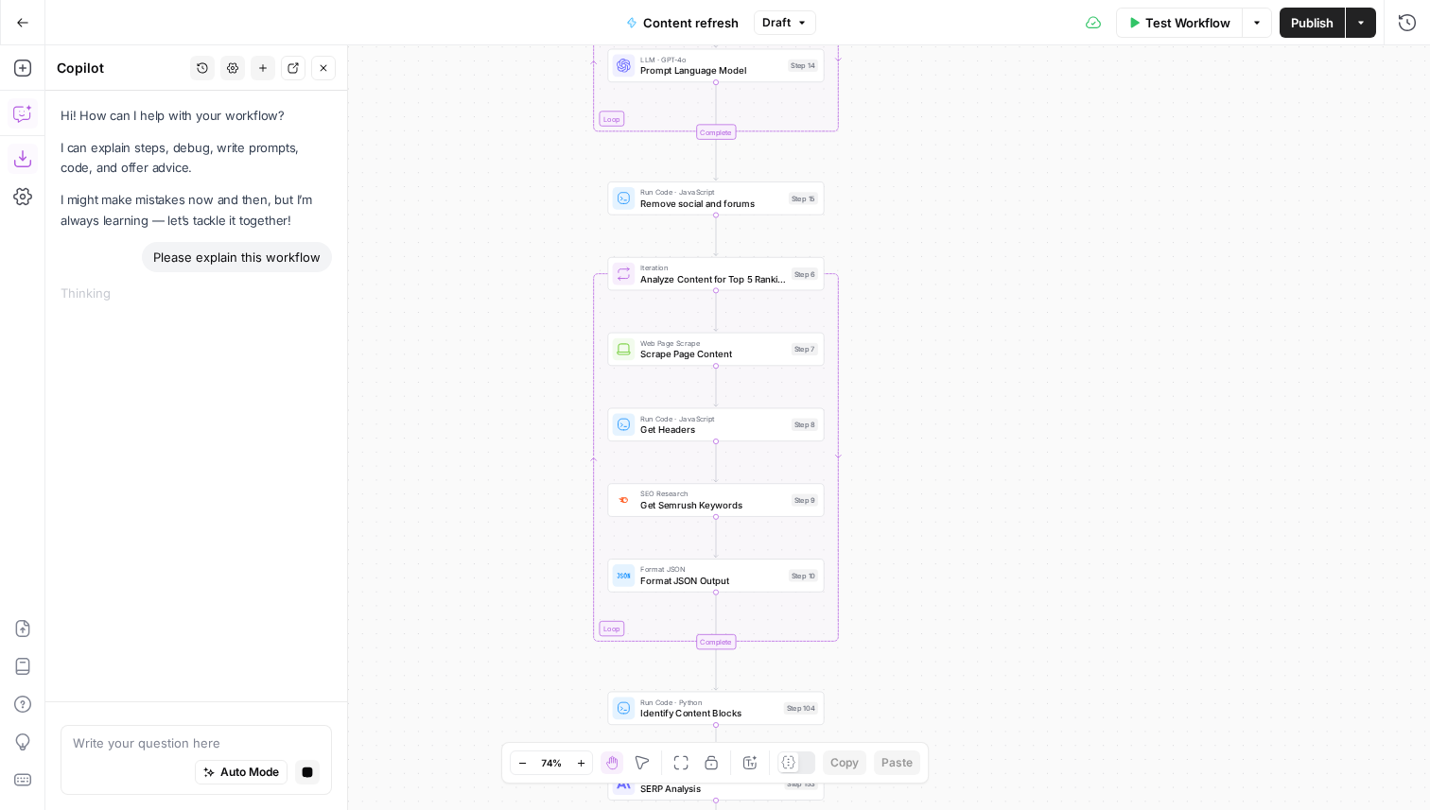
drag, startPoint x: 496, startPoint y: 460, endPoint x: 496, endPoint y: 153, distance: 306.4
click at [496, 153] on div "true false false true false true Workflow Set Inputs Inputs Power Agent Identif…" at bounding box center [737, 427] width 1384 height 765
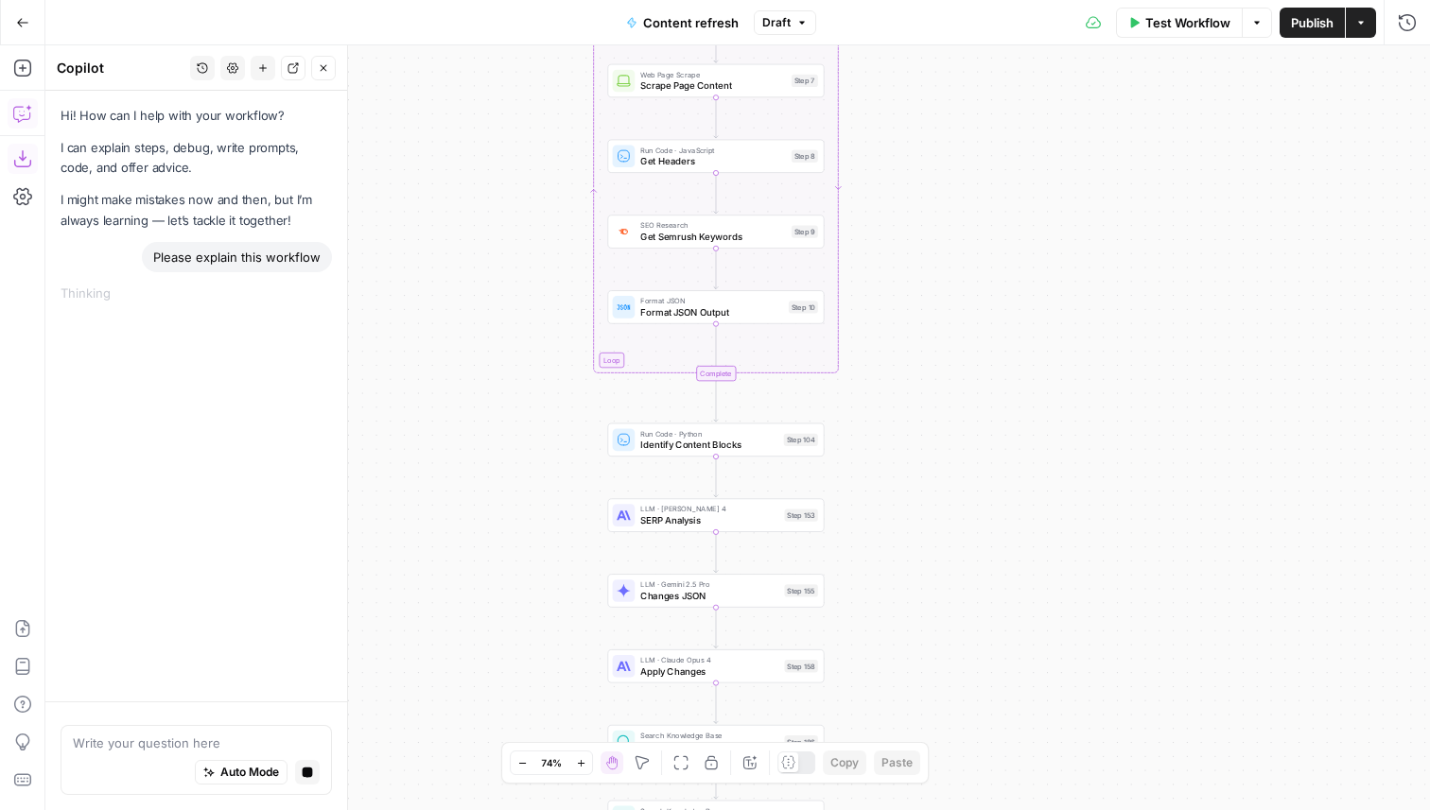
drag, startPoint x: 496, startPoint y: 409, endPoint x: 496, endPoint y: 275, distance: 134.3
click at [496, 275] on div "true false false true false true Workflow Set Inputs Inputs Power Agent Identif…" at bounding box center [737, 427] width 1384 height 765
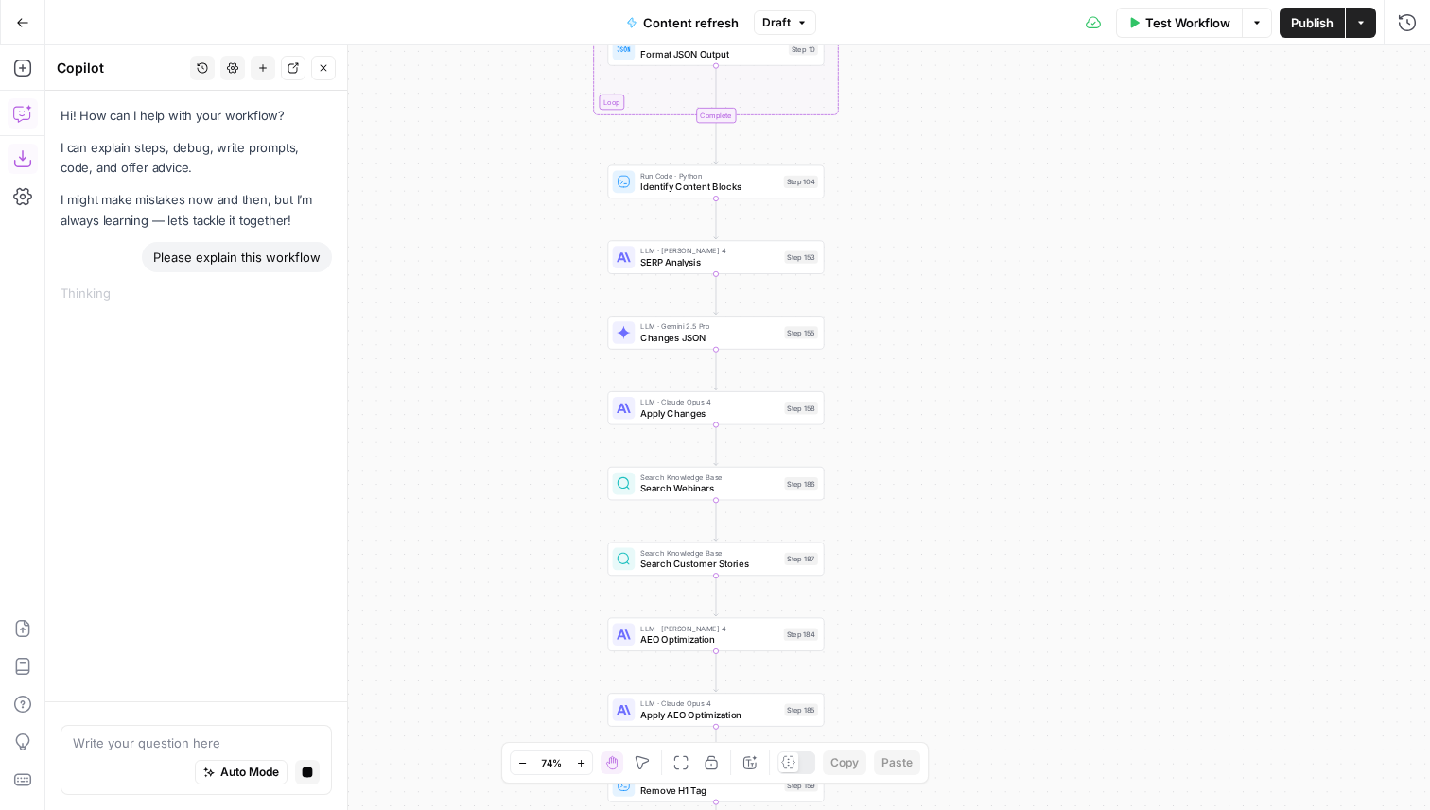
drag, startPoint x: 485, startPoint y: 381, endPoint x: 485, endPoint y: 257, distance: 123.9
click at [485, 257] on div "true false false true false true Workflow Set Inputs Inputs Power Agent Identif…" at bounding box center [737, 427] width 1384 height 765
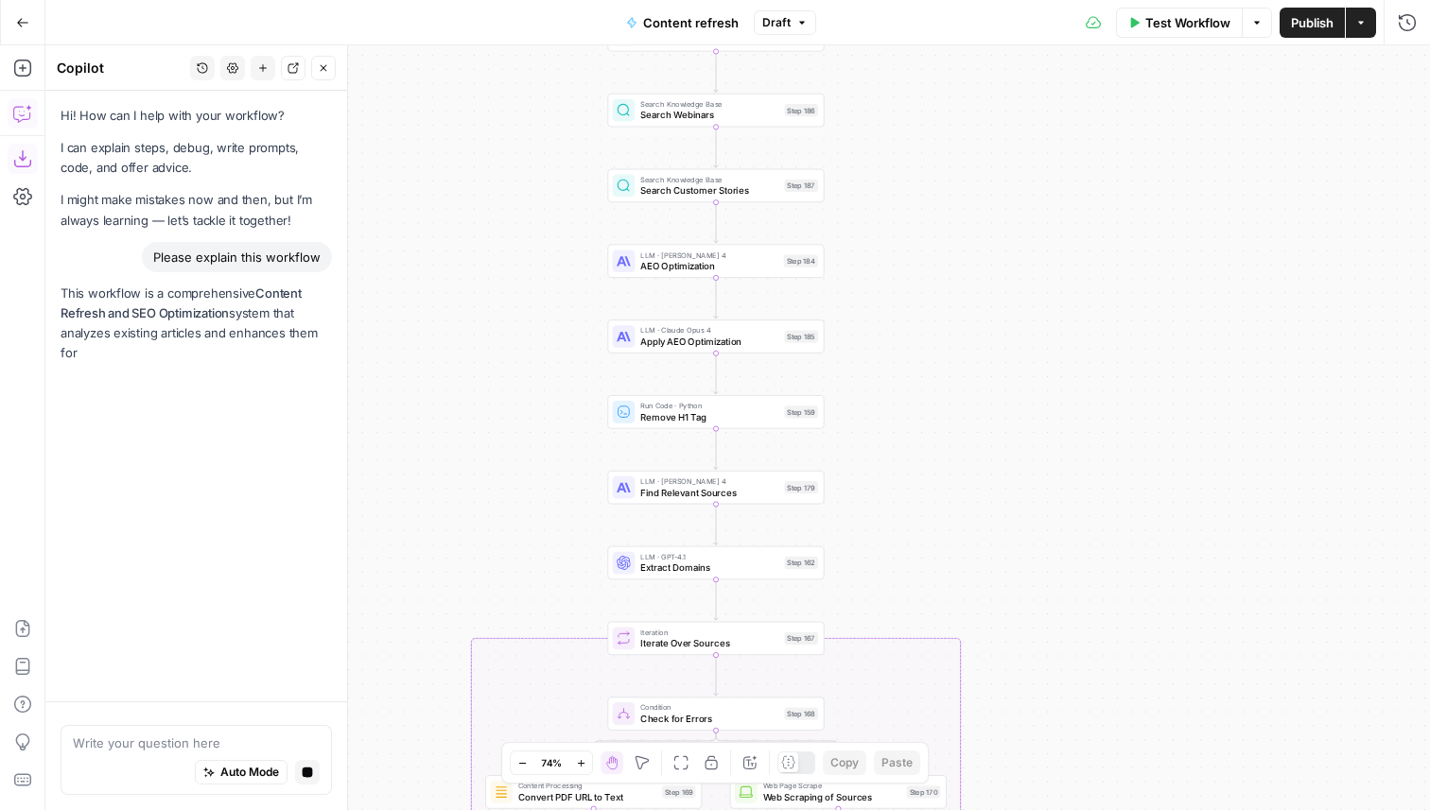
drag, startPoint x: 519, startPoint y: 382, endPoint x: 519, endPoint y: 264, distance: 118.2
click at [519, 262] on div "true false false true false true Workflow Set Inputs Inputs Power Agent Identif…" at bounding box center [737, 427] width 1384 height 765
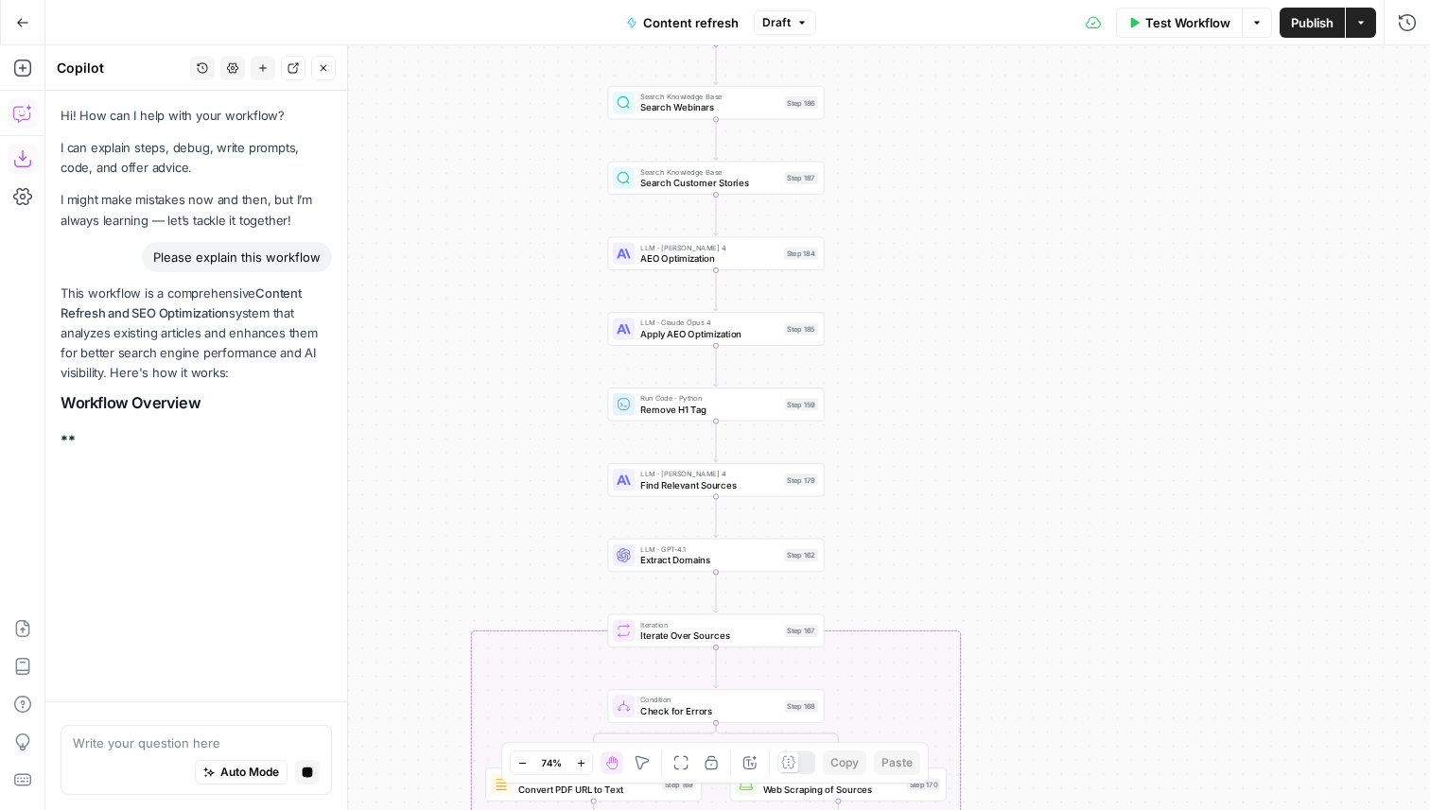
drag, startPoint x: 513, startPoint y: 514, endPoint x: 513, endPoint y: 461, distance: 53.0
click at [513, 461] on div "true false false true false true Workflow Set Inputs Inputs Power Agent Identif…" at bounding box center [737, 427] width 1384 height 765
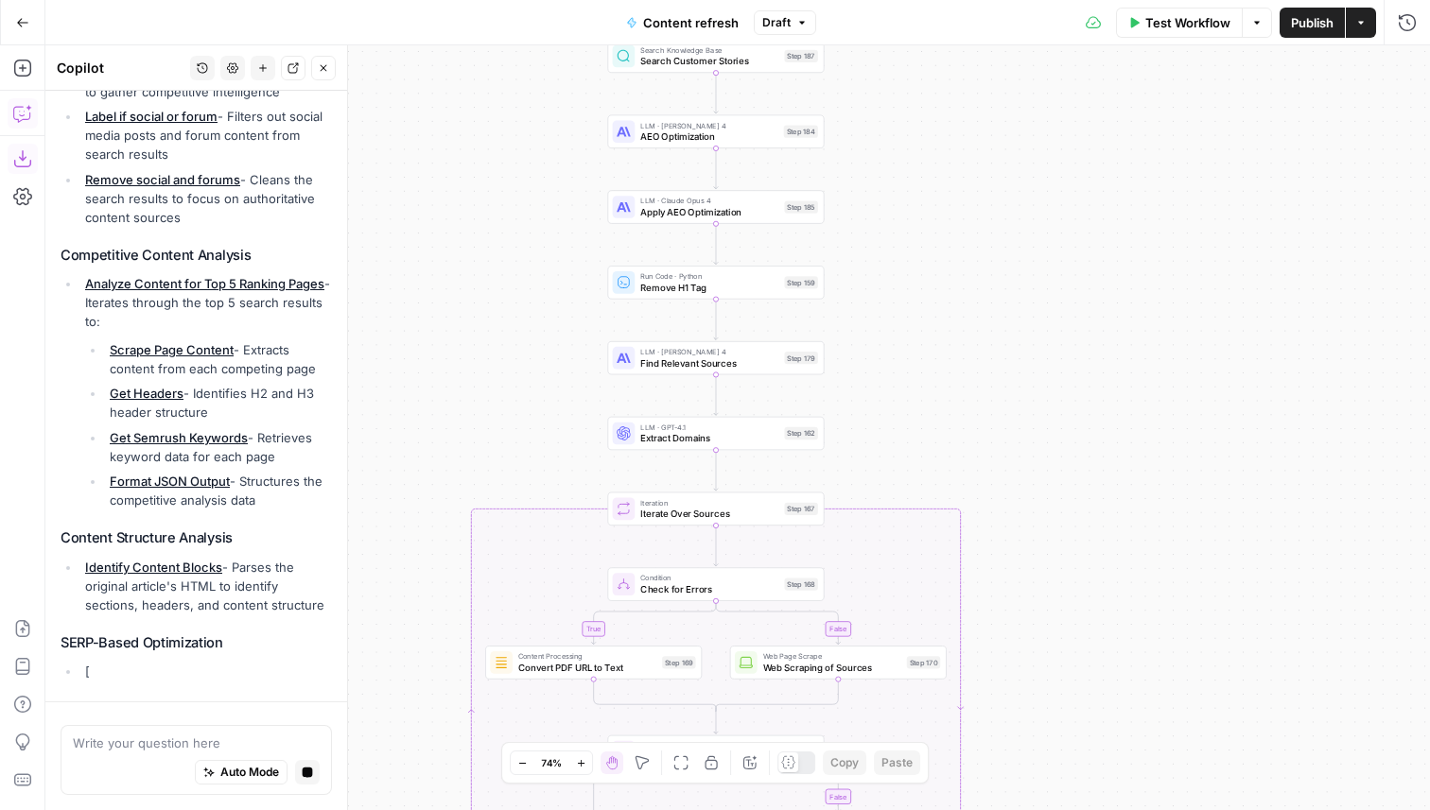
drag, startPoint x: 513, startPoint y: 455, endPoint x: 532, endPoint y: 289, distance: 166.6
click at [531, 289] on div "true false false true false true Workflow Set Inputs Inputs Power Agent Identif…" at bounding box center [737, 427] width 1384 height 765
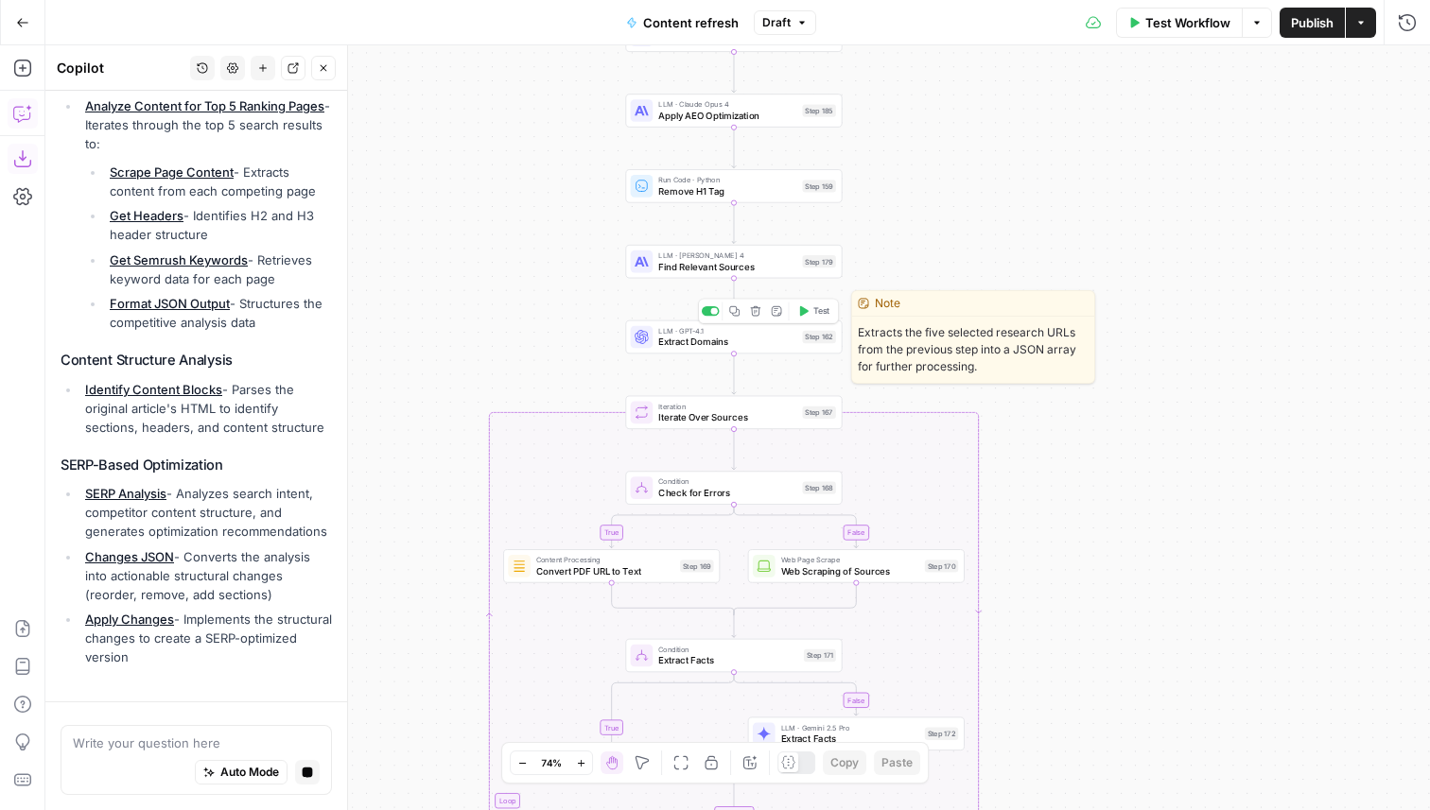
click at [671, 337] on span "Extract Domains" at bounding box center [727, 342] width 138 height 14
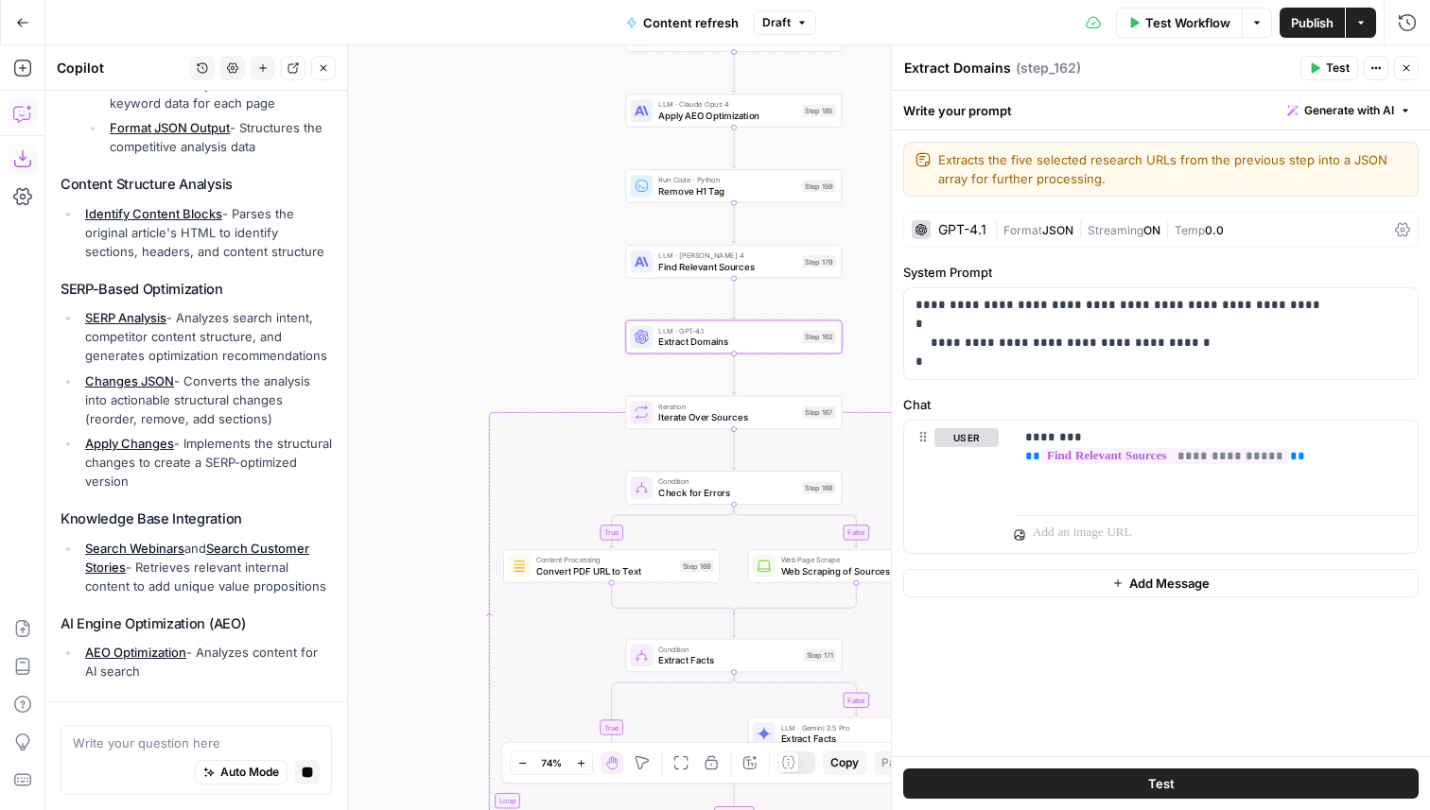
click at [1013, 232] on span "Format" at bounding box center [1022, 230] width 39 height 14
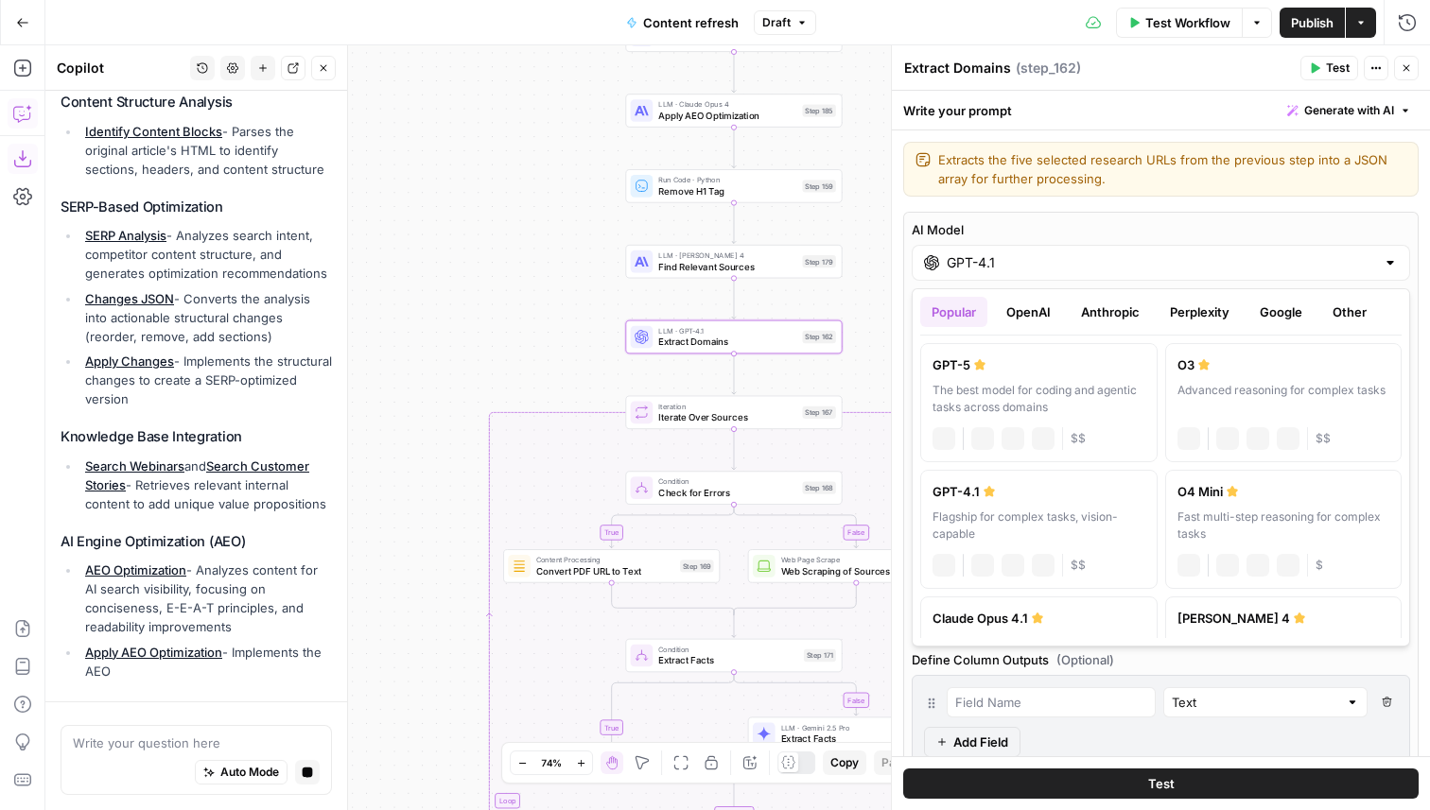
click at [1145, 244] on div "AI Model GPT-4.1" at bounding box center [1161, 250] width 498 height 61
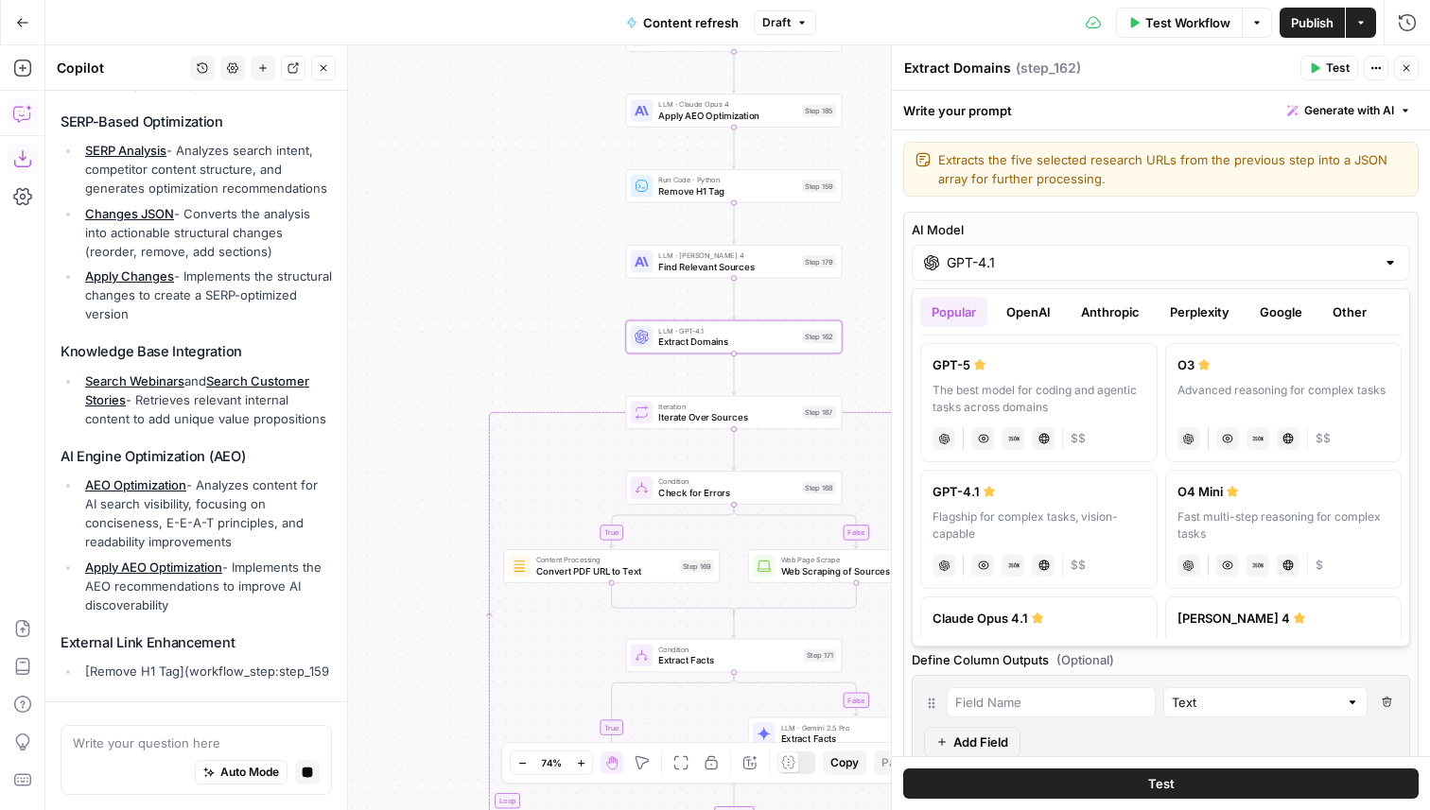
click at [1407, 67] on icon "button" at bounding box center [1405, 67] width 11 height 11
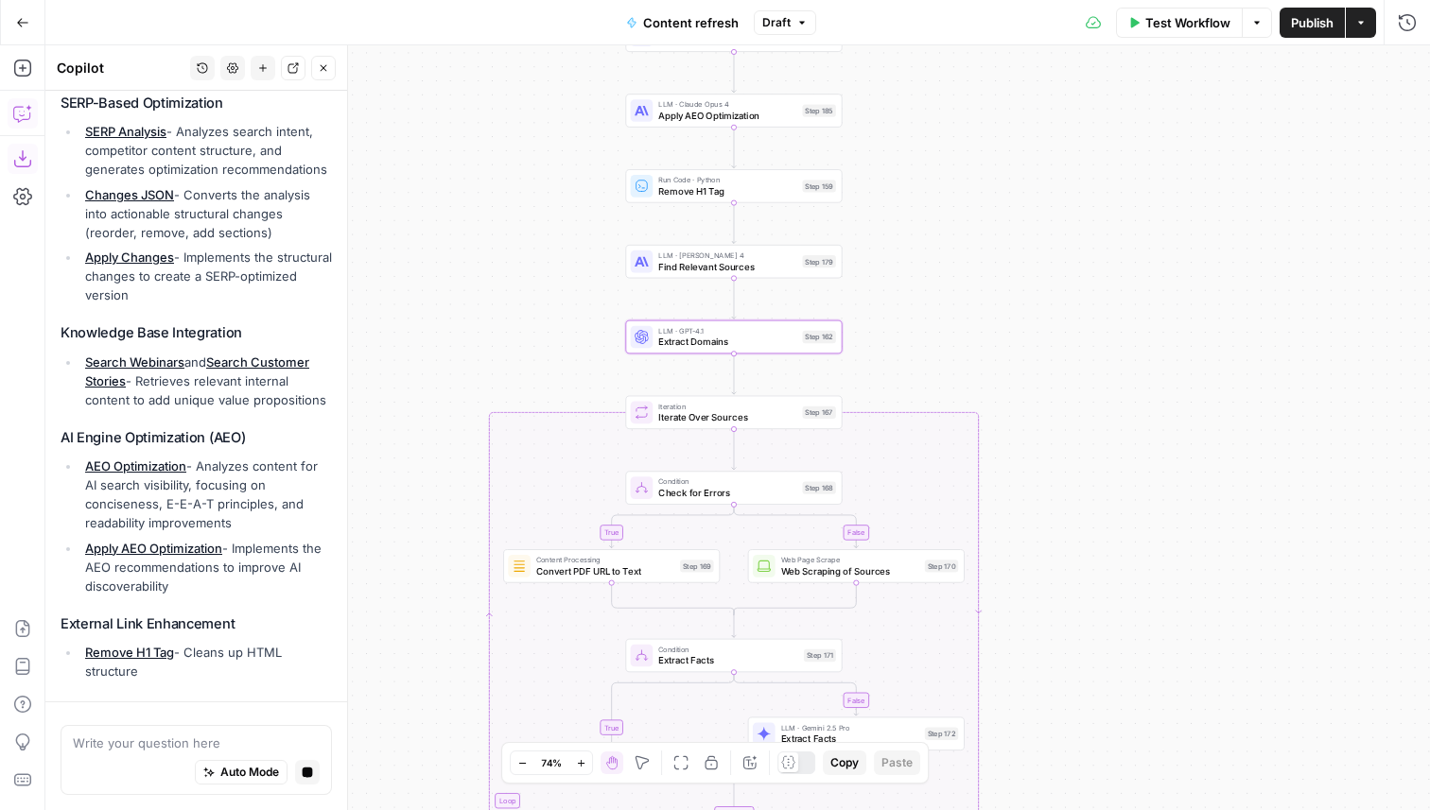
scroll to position [1082, 0]
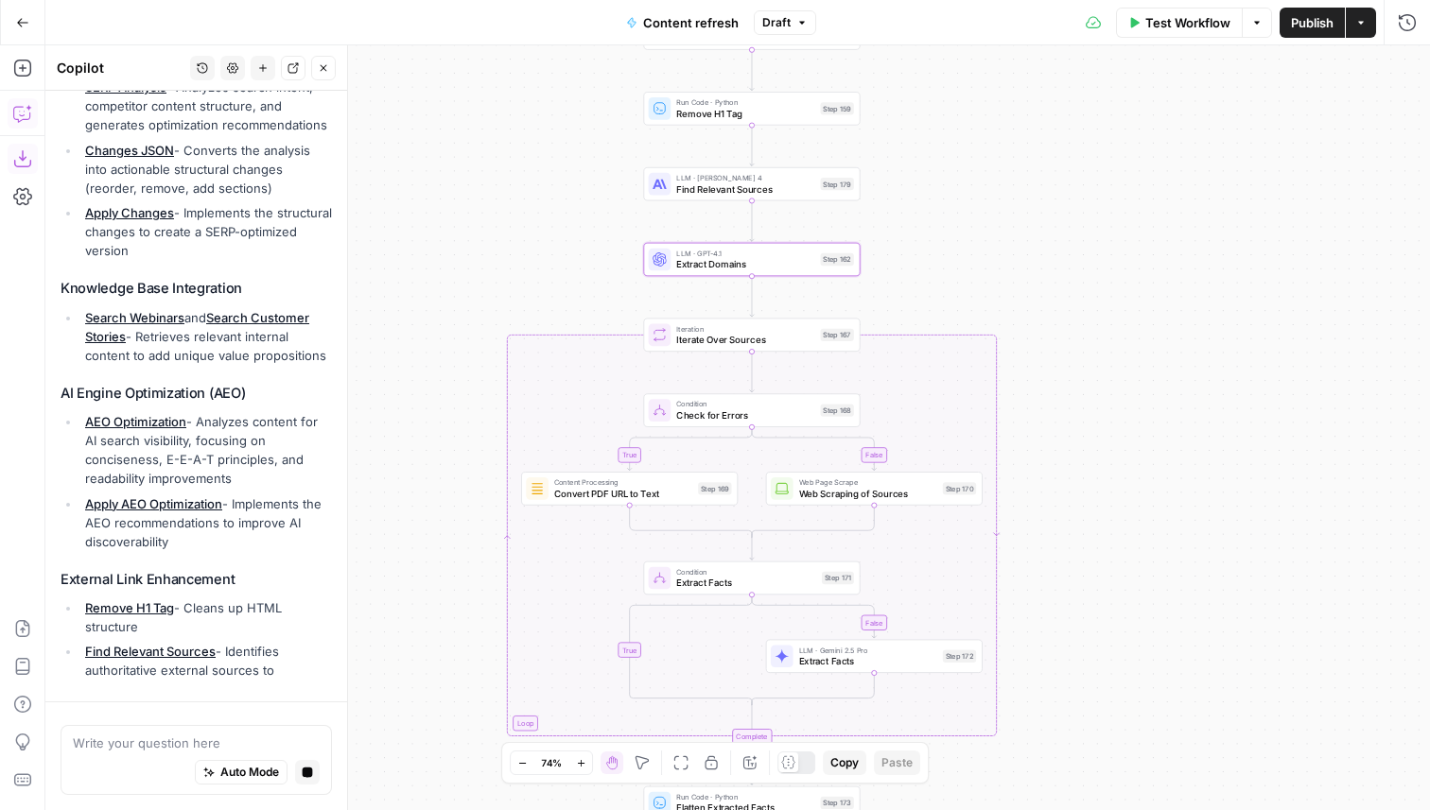
drag, startPoint x: 431, startPoint y: 156, endPoint x: 432, endPoint y: 146, distance: 10.4
click at [432, 146] on div "true false false true false true Workflow Set Inputs Inputs Power Agent Identif…" at bounding box center [737, 427] width 1384 height 765
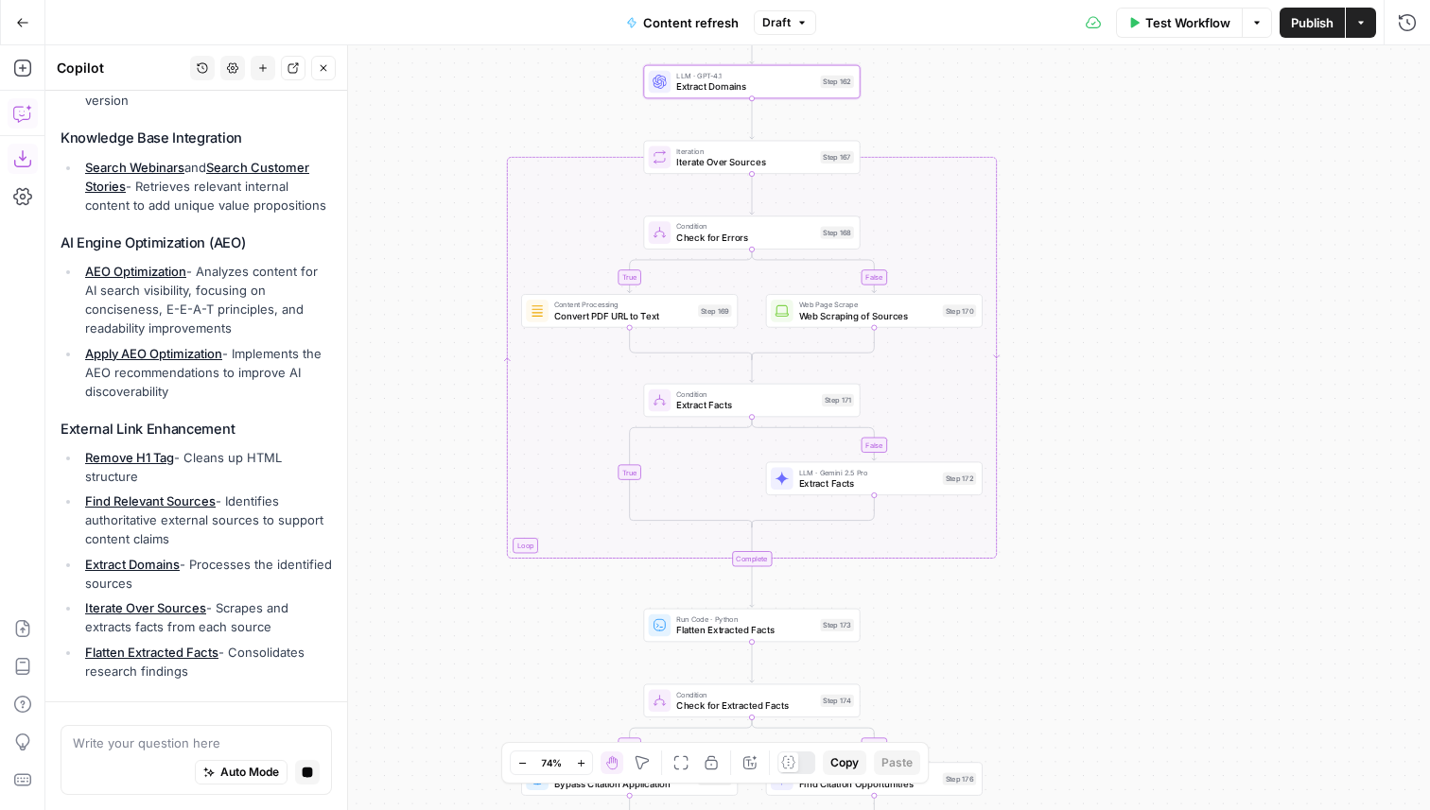
drag, startPoint x: 428, startPoint y: 306, endPoint x: 428, endPoint y: 129, distance: 177.8
click at [428, 129] on div "true false false true false true Workflow Set Inputs Inputs Power Agent Identif…" at bounding box center [737, 427] width 1384 height 765
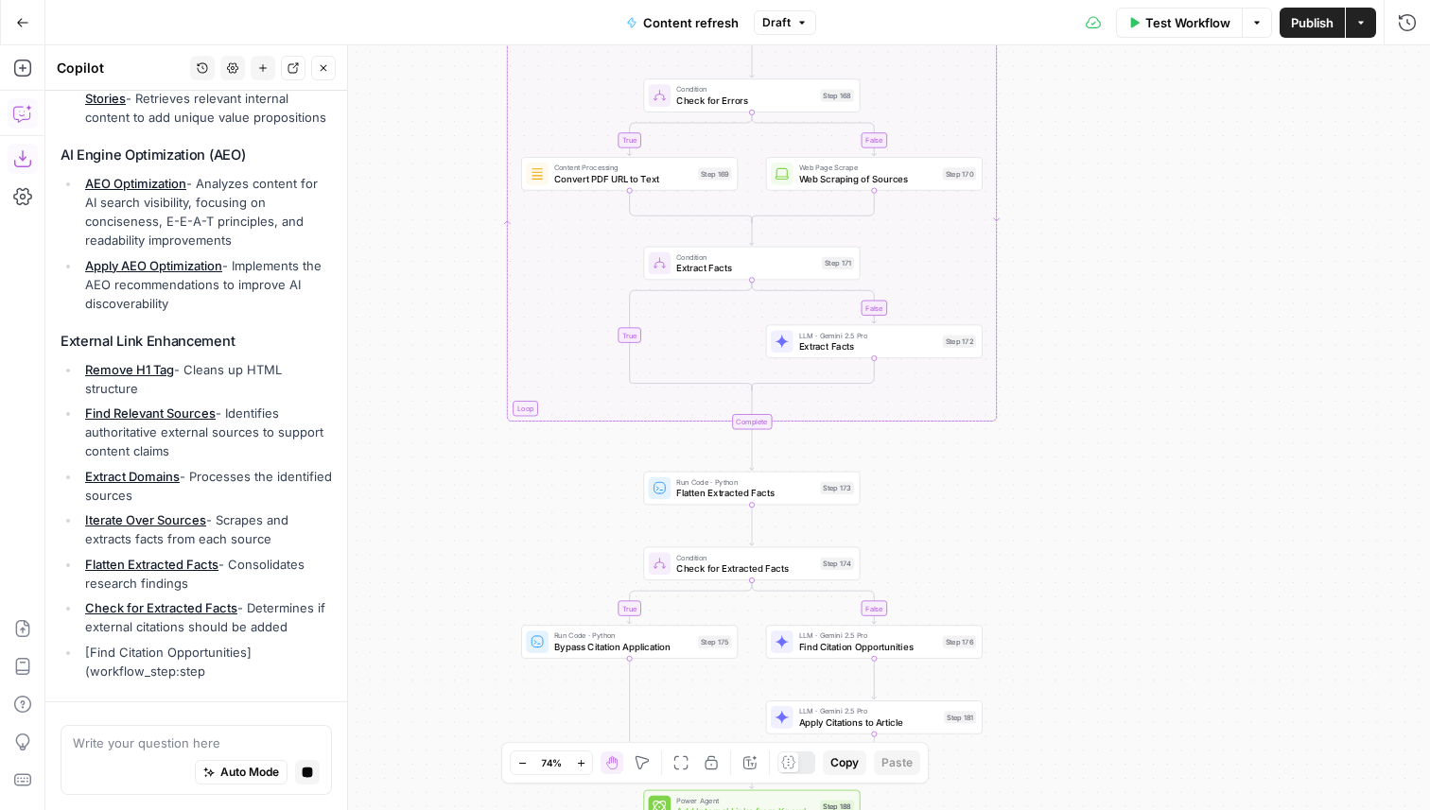
drag, startPoint x: 428, startPoint y: 411, endPoint x: 428, endPoint y: 274, distance: 137.1
click at [428, 274] on div "true false false true false true Workflow Set Inputs Inputs Power Agent Identif…" at bounding box center [737, 427] width 1384 height 765
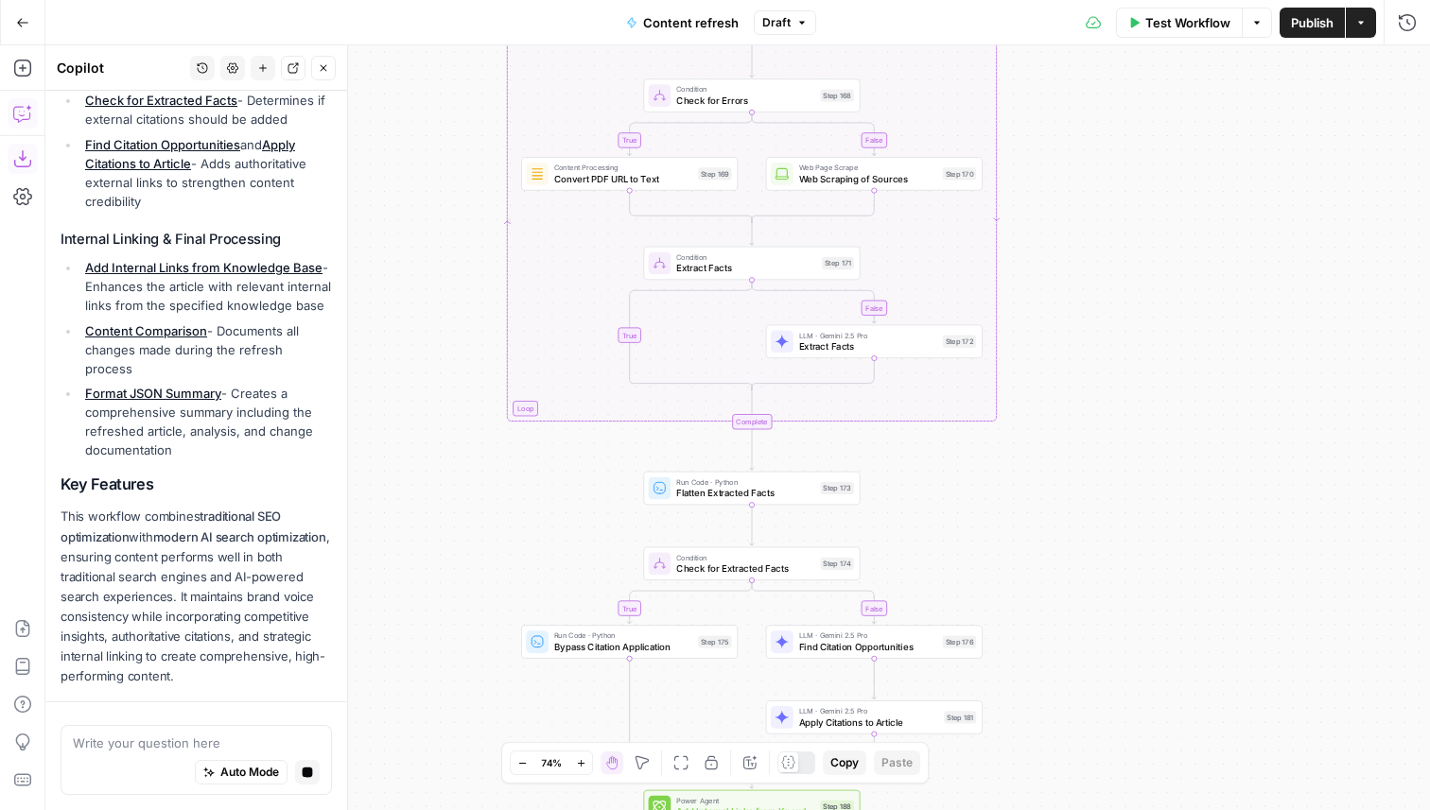
scroll to position [1913, 0]
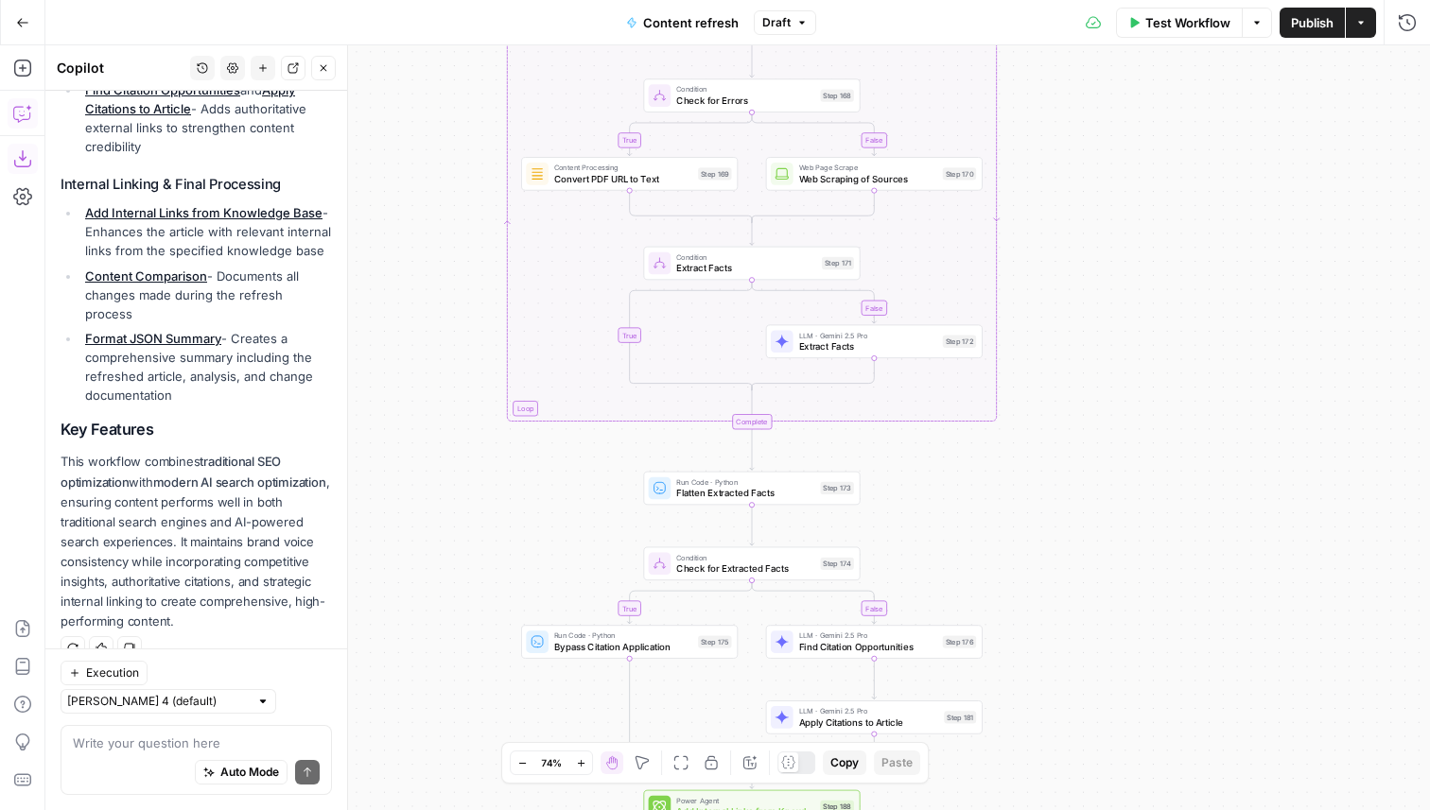
click at [25, 26] on icon "button" at bounding box center [22, 22] width 13 height 13
